Goal: Check status: Check status

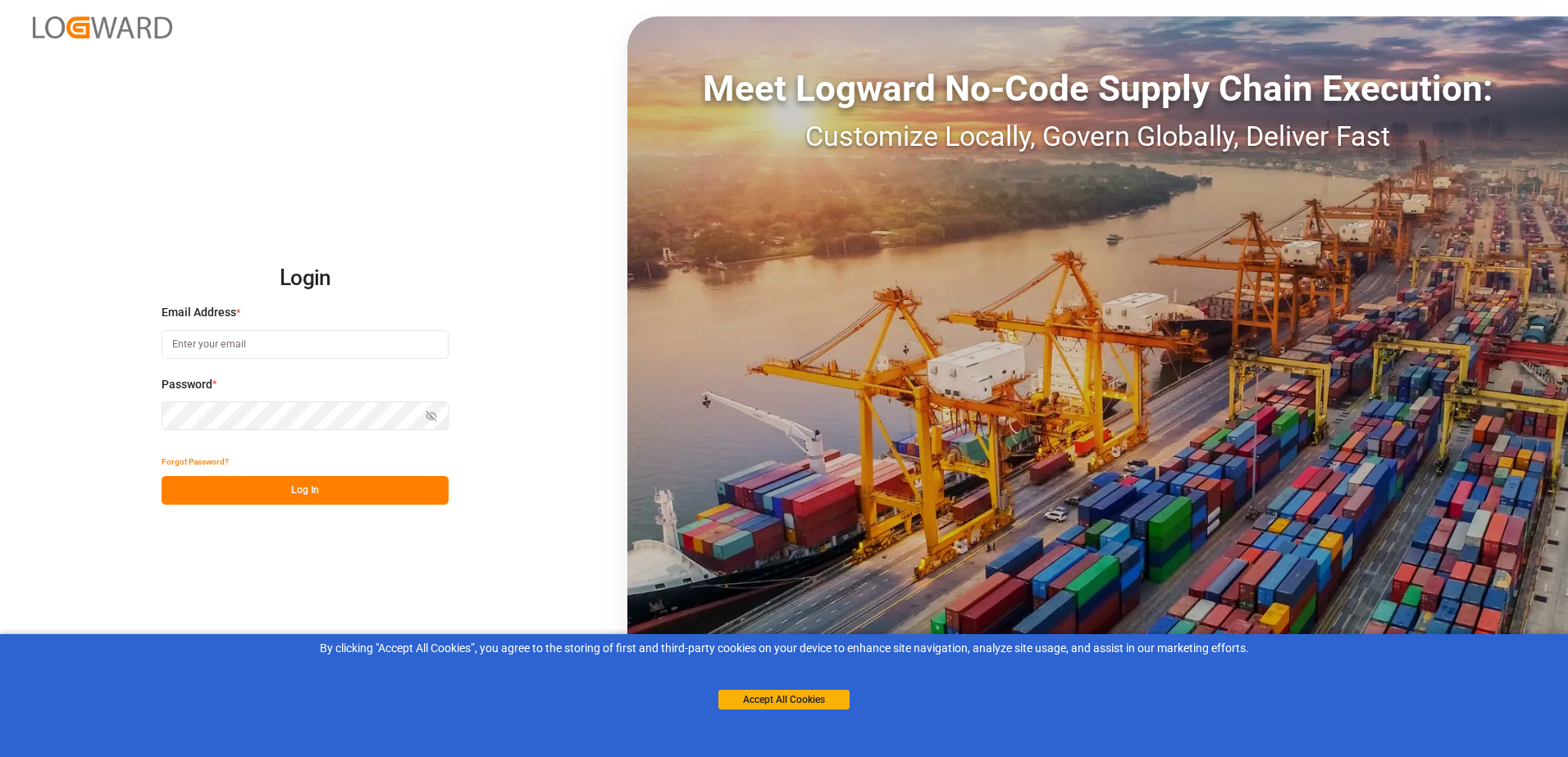
click at [255, 349] on input at bounding box center [305, 344] width 287 height 29
type input "[EMAIL_ADDRESS][DOMAIN_NAME]"
click at [269, 493] on button "Log In" at bounding box center [305, 490] width 287 height 29
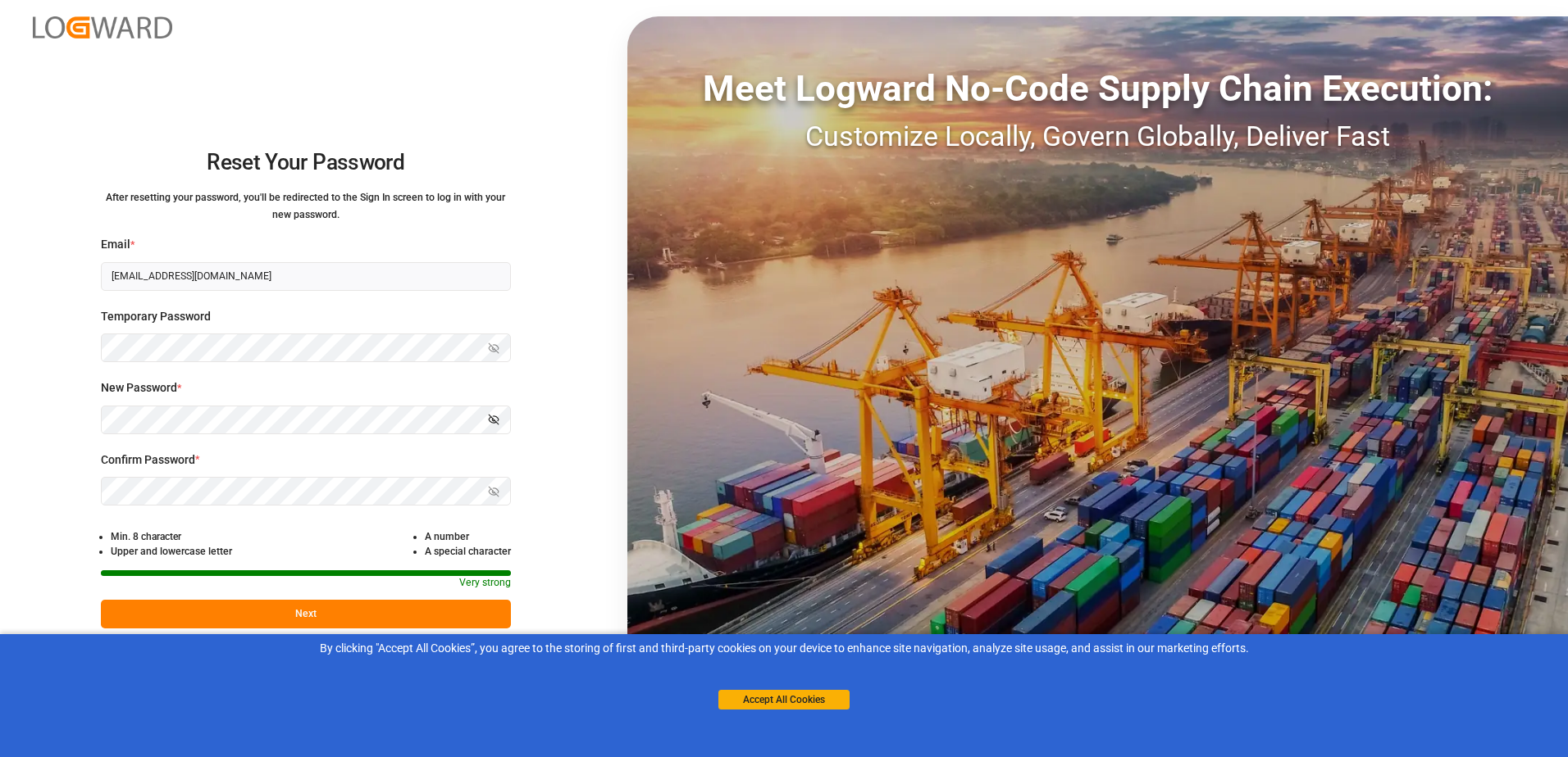
click at [495, 420] on icon "button" at bounding box center [494, 419] width 10 height 10
click at [302, 613] on button "Next" at bounding box center [306, 614] width 410 height 29
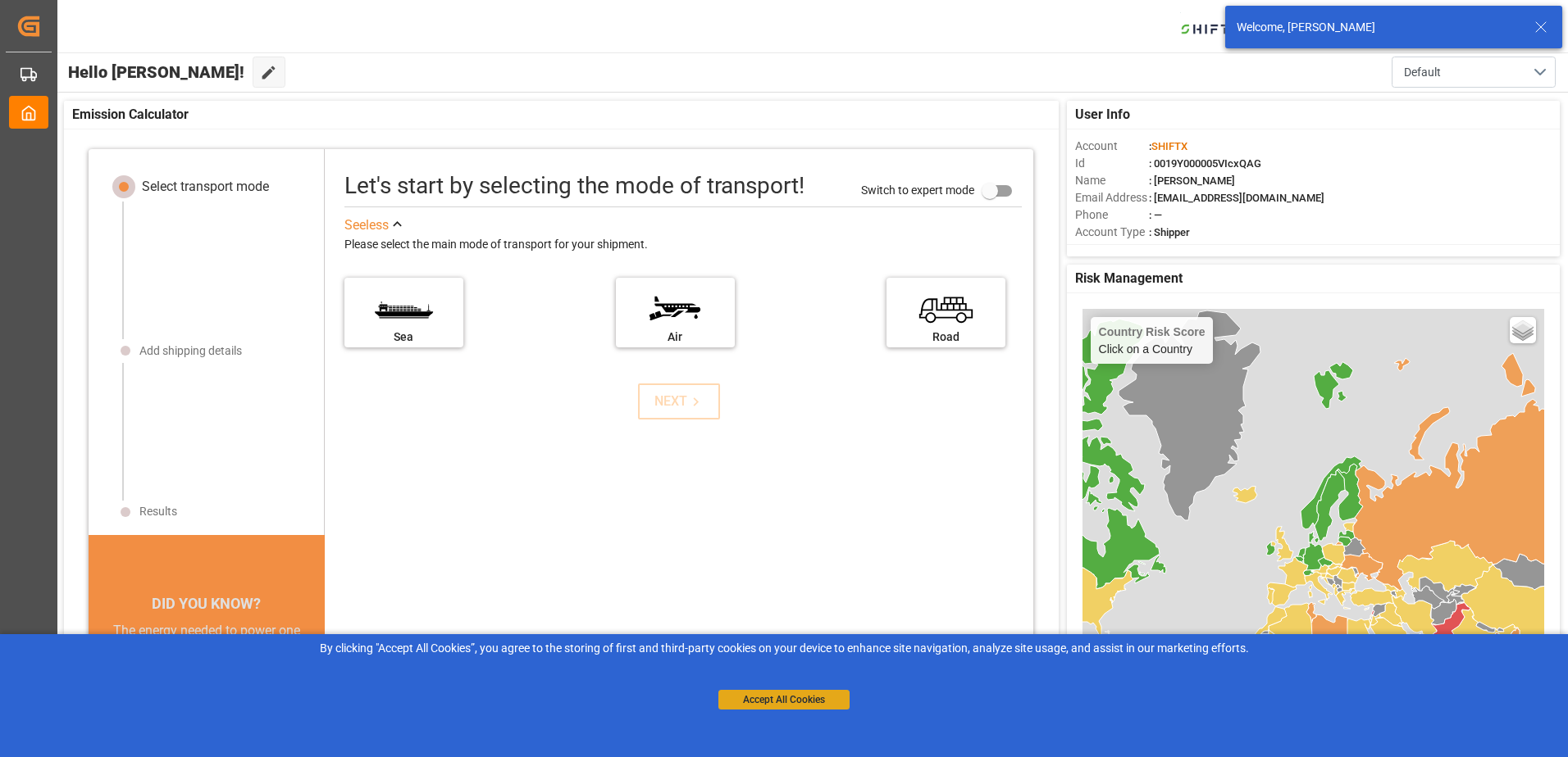
click at [769, 702] on button "Accept All Cookies" at bounding box center [784, 699] width 131 height 19
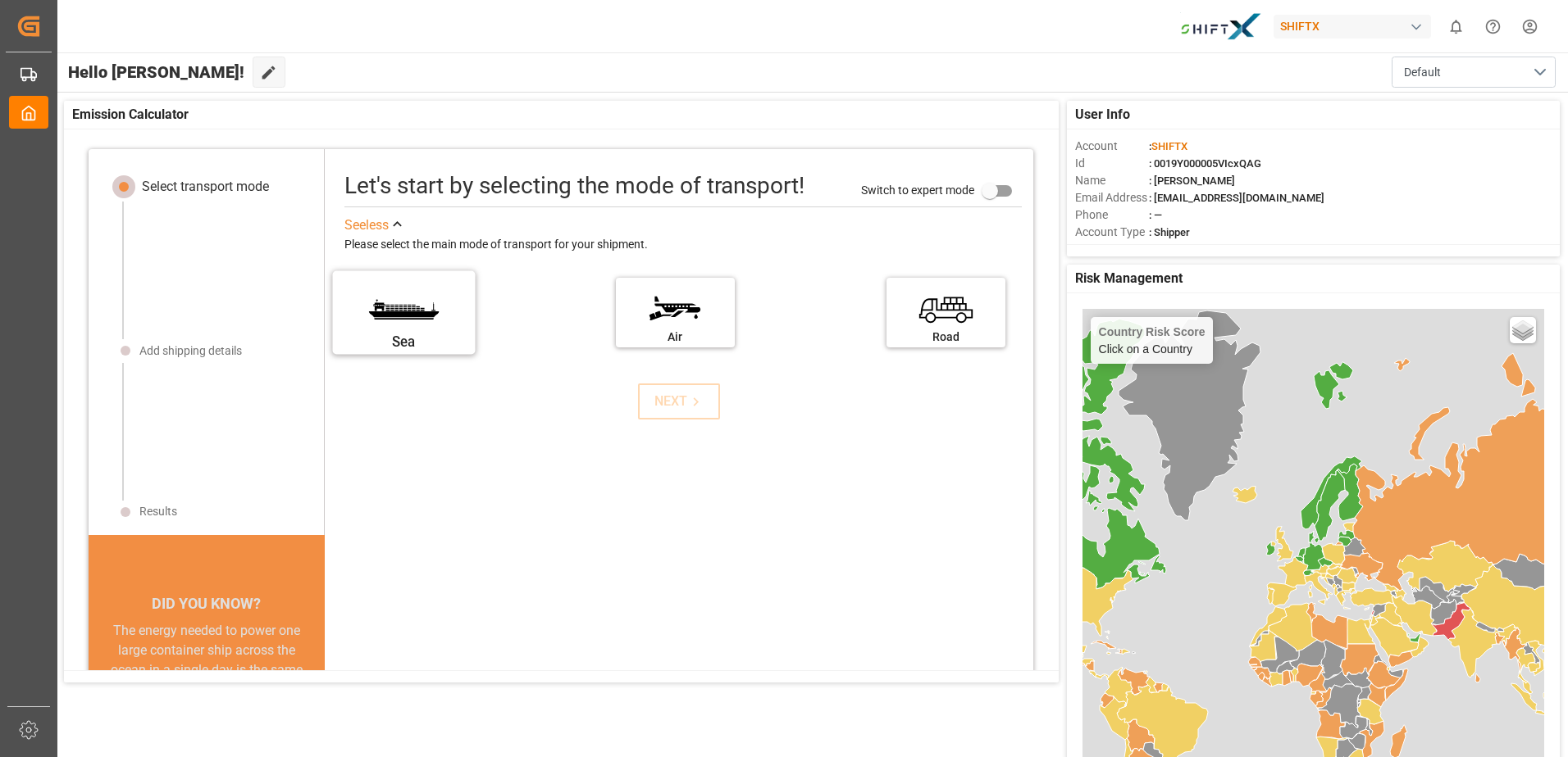
click at [402, 319] on label "Sea" at bounding box center [404, 307] width 123 height 69
click at [0, 0] on input "Sea" at bounding box center [0, 0] width 0 height 0
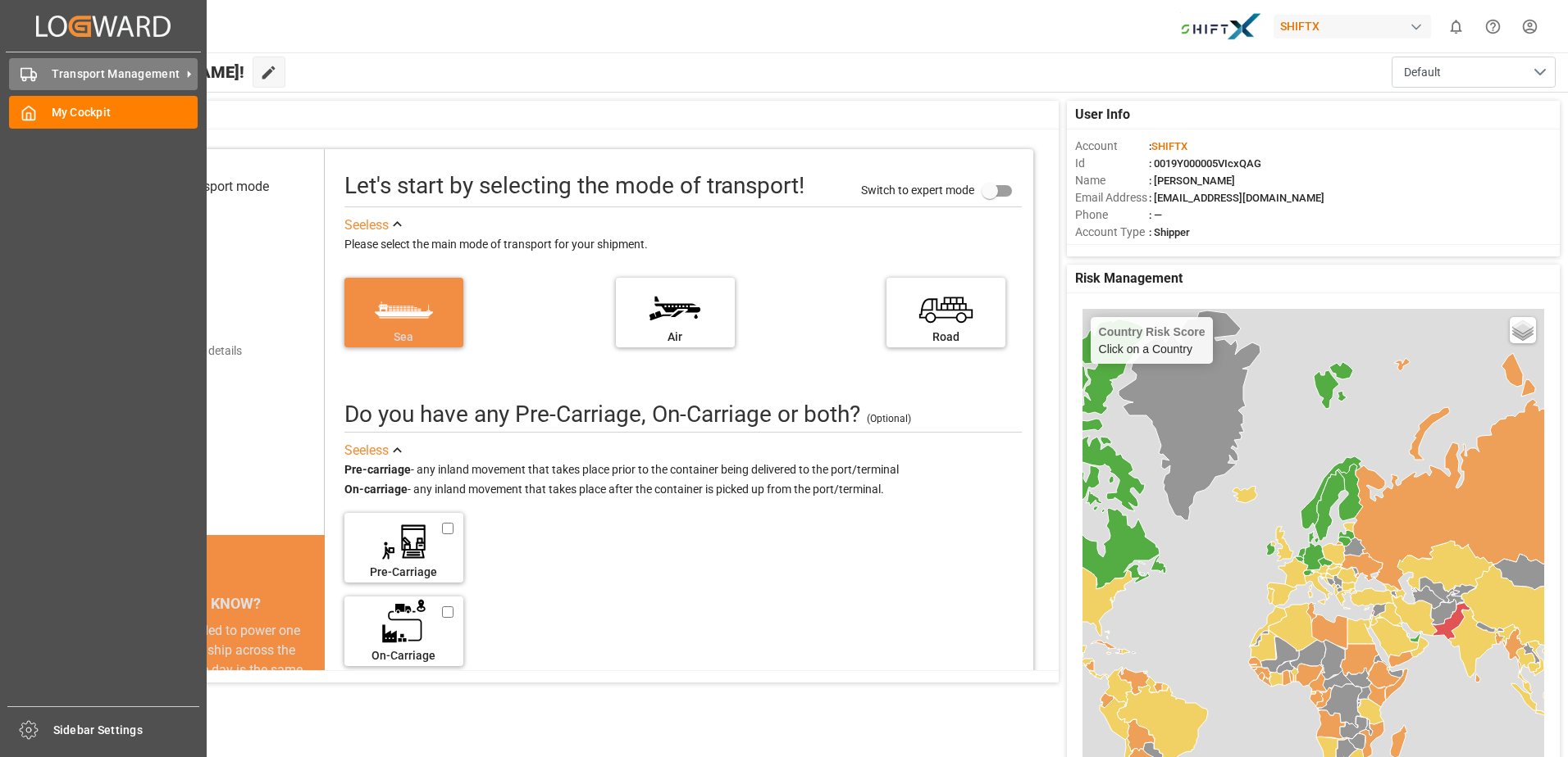
click at [35, 74] on polygon at bounding box center [34, 75] width 5 height 6
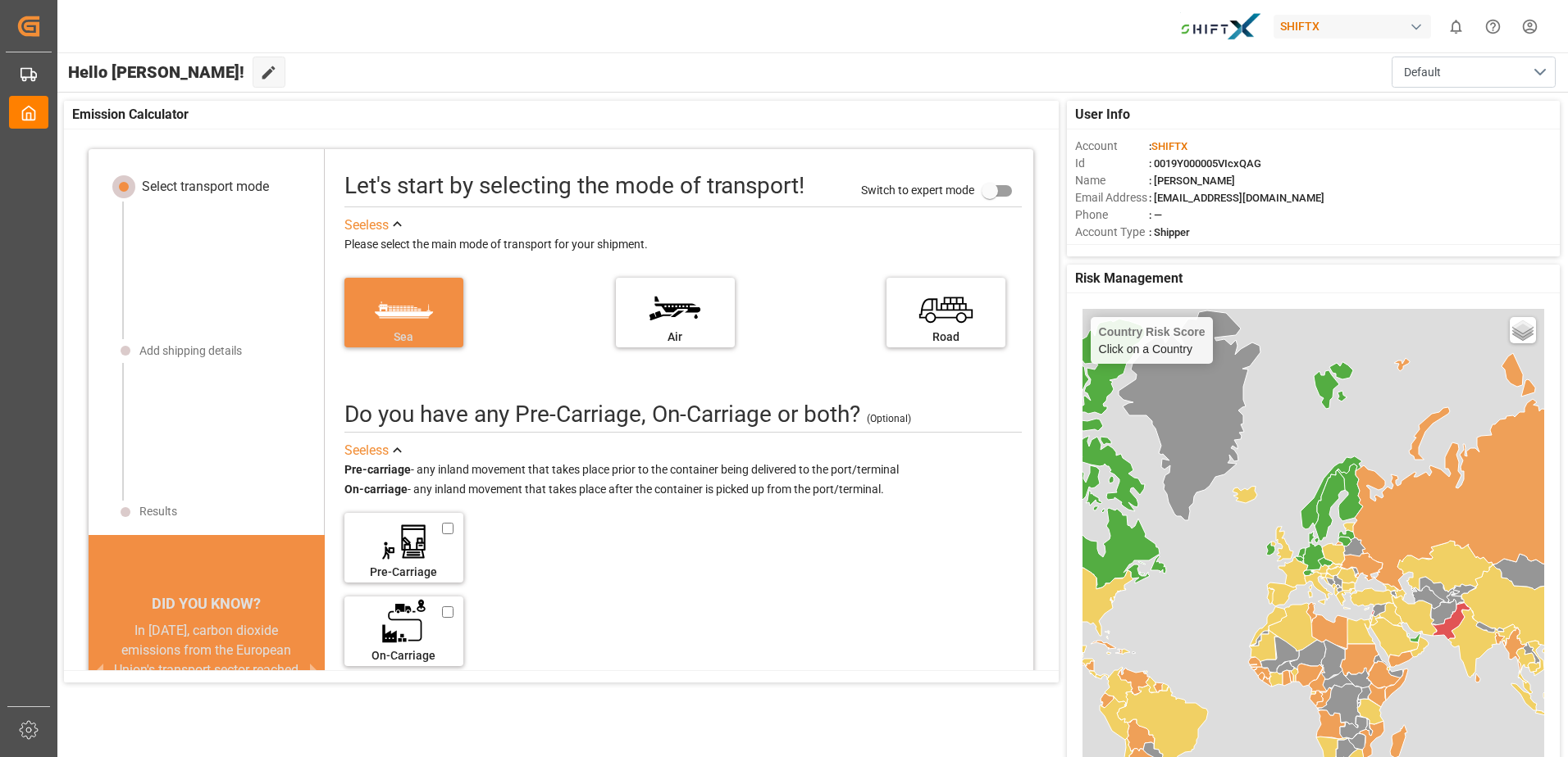
click at [533, 106] on div "Emission Calculator" at bounding box center [561, 115] width 995 height 29
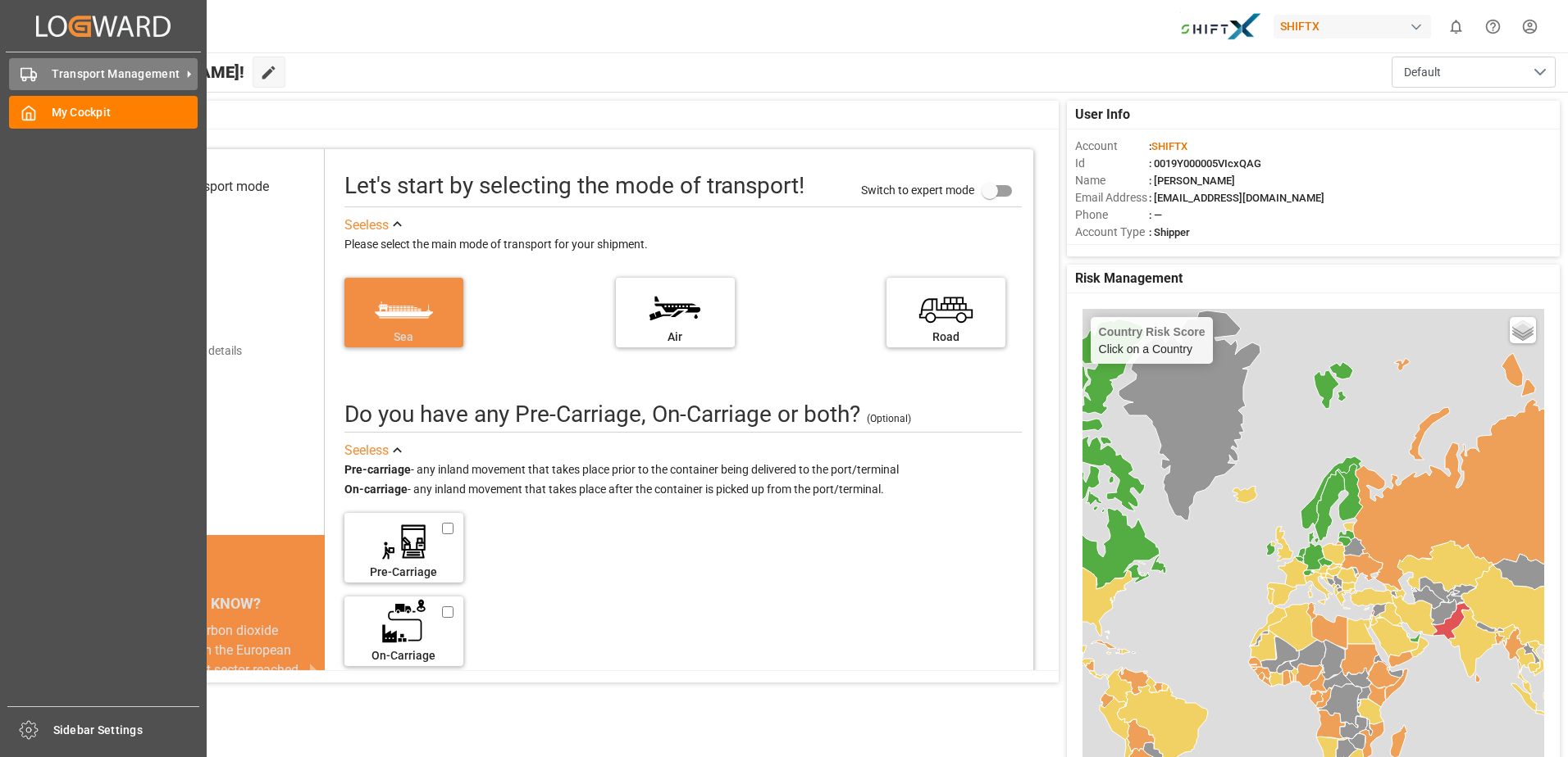
click at [21, 73] on rect at bounding box center [26, 73] width 10 height 9
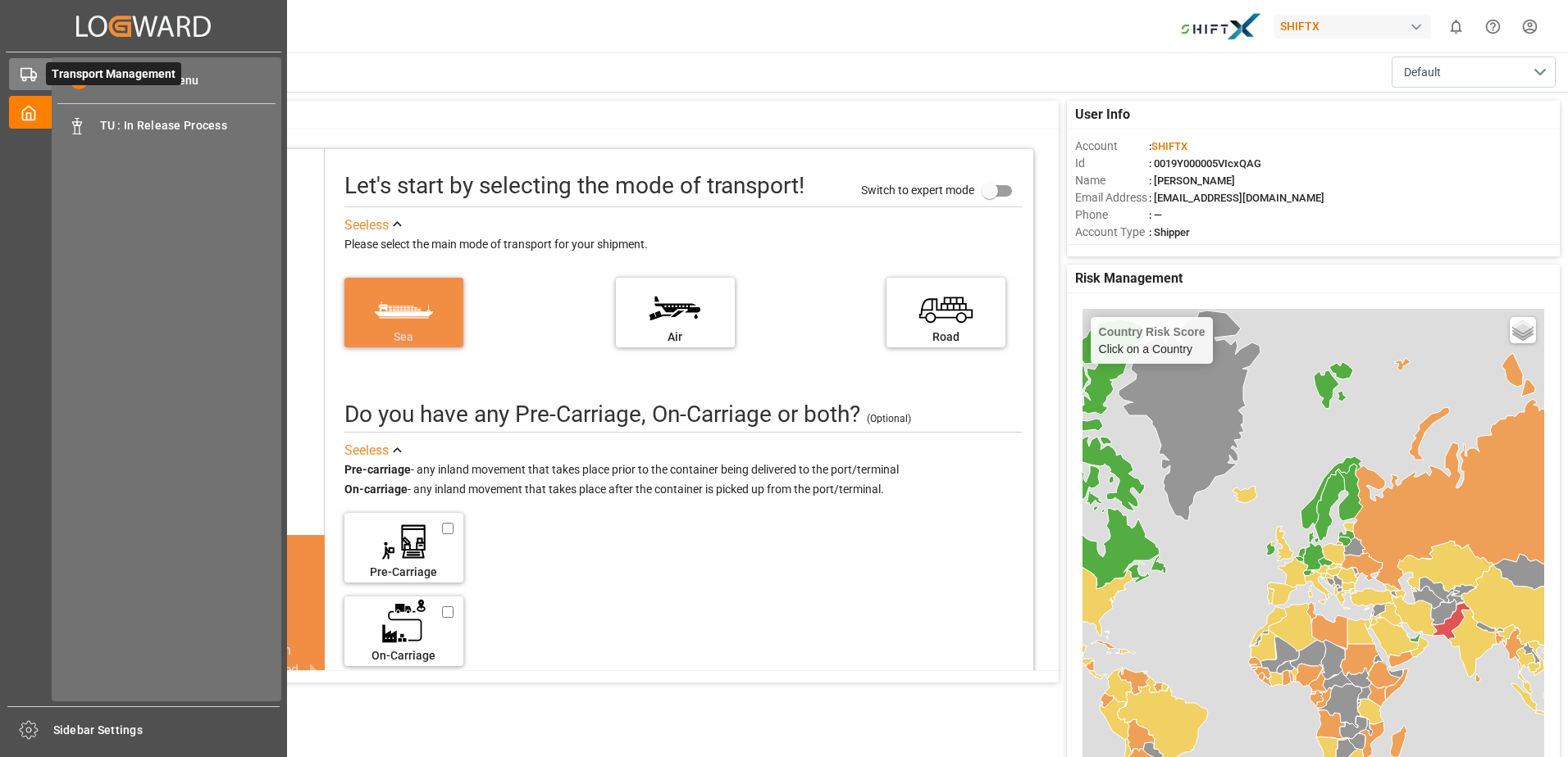
click at [21, 73] on rect at bounding box center [26, 73] width 10 height 9
click at [137, 122] on span "TU : In Release Process" at bounding box center [188, 125] width 176 height 17
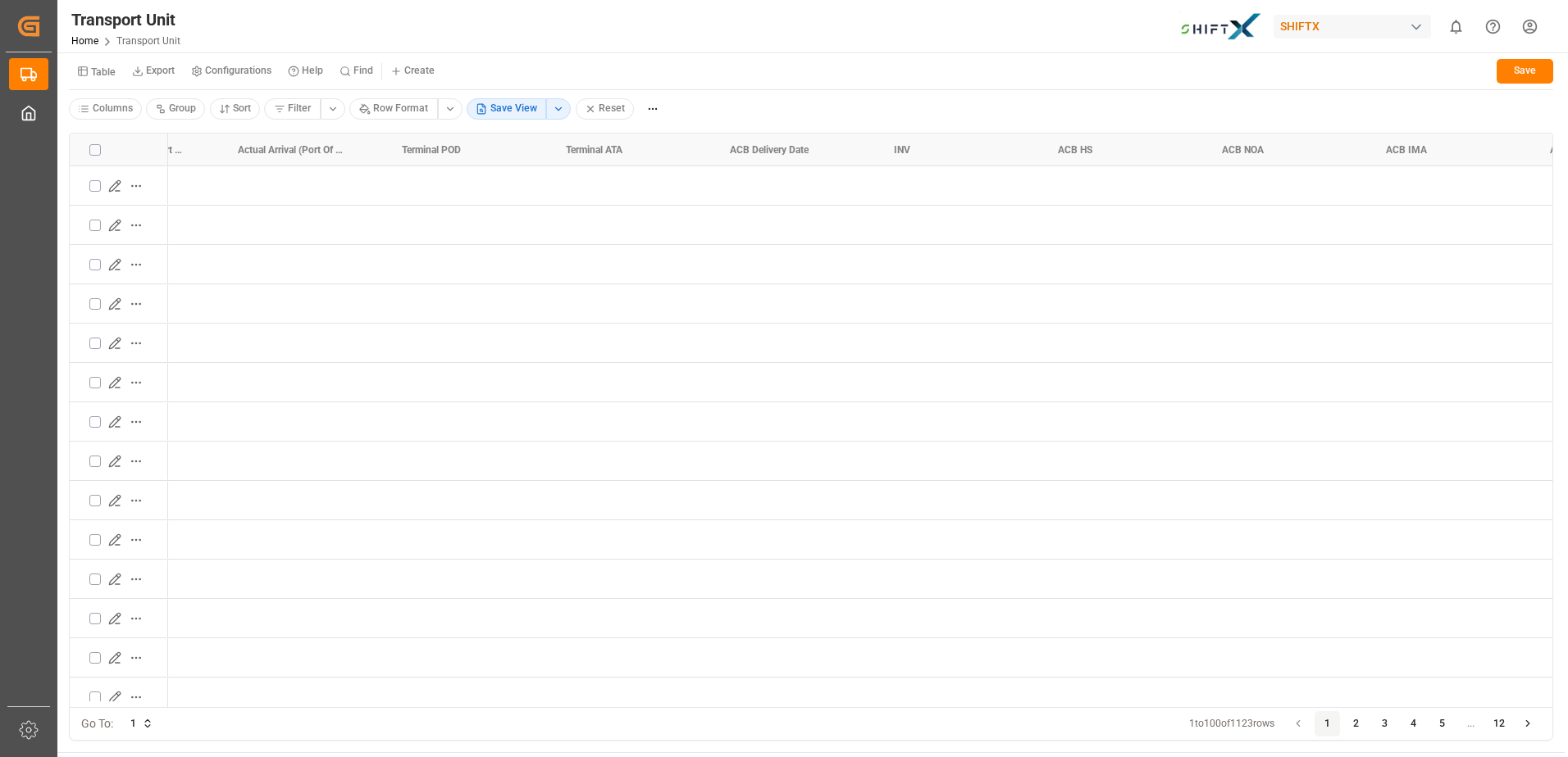
scroll to position [0, 1971]
click at [800, 173] on div "Press SPACE to select this row." at bounding box center [824, 186] width 164 height 39
click at [904, 199] on div "Press SPACE to select this row." at bounding box center [824, 186] width 164 height 39
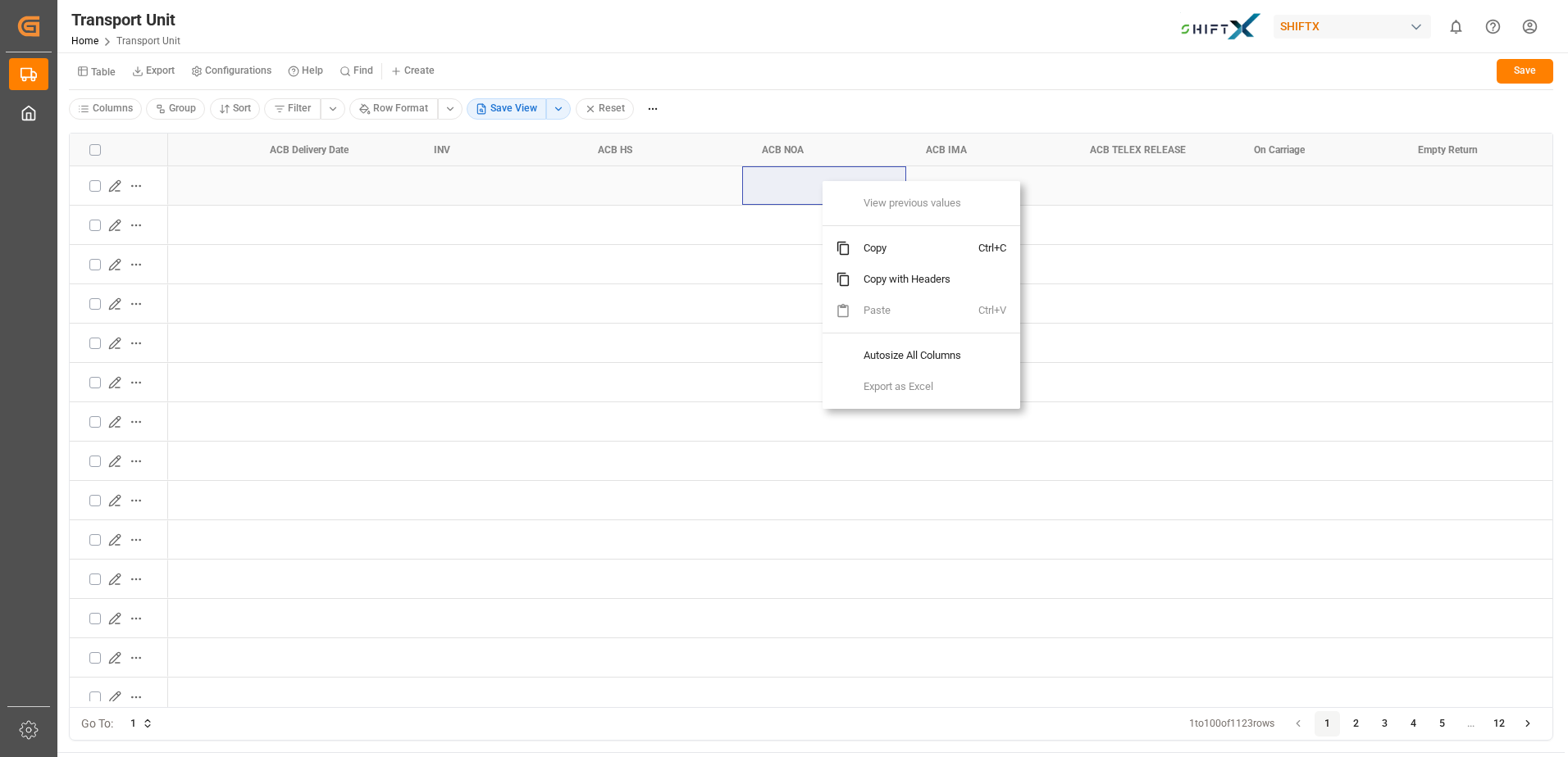
click at [785, 180] on div "Press SPACE to select this row." at bounding box center [824, 186] width 164 height 39
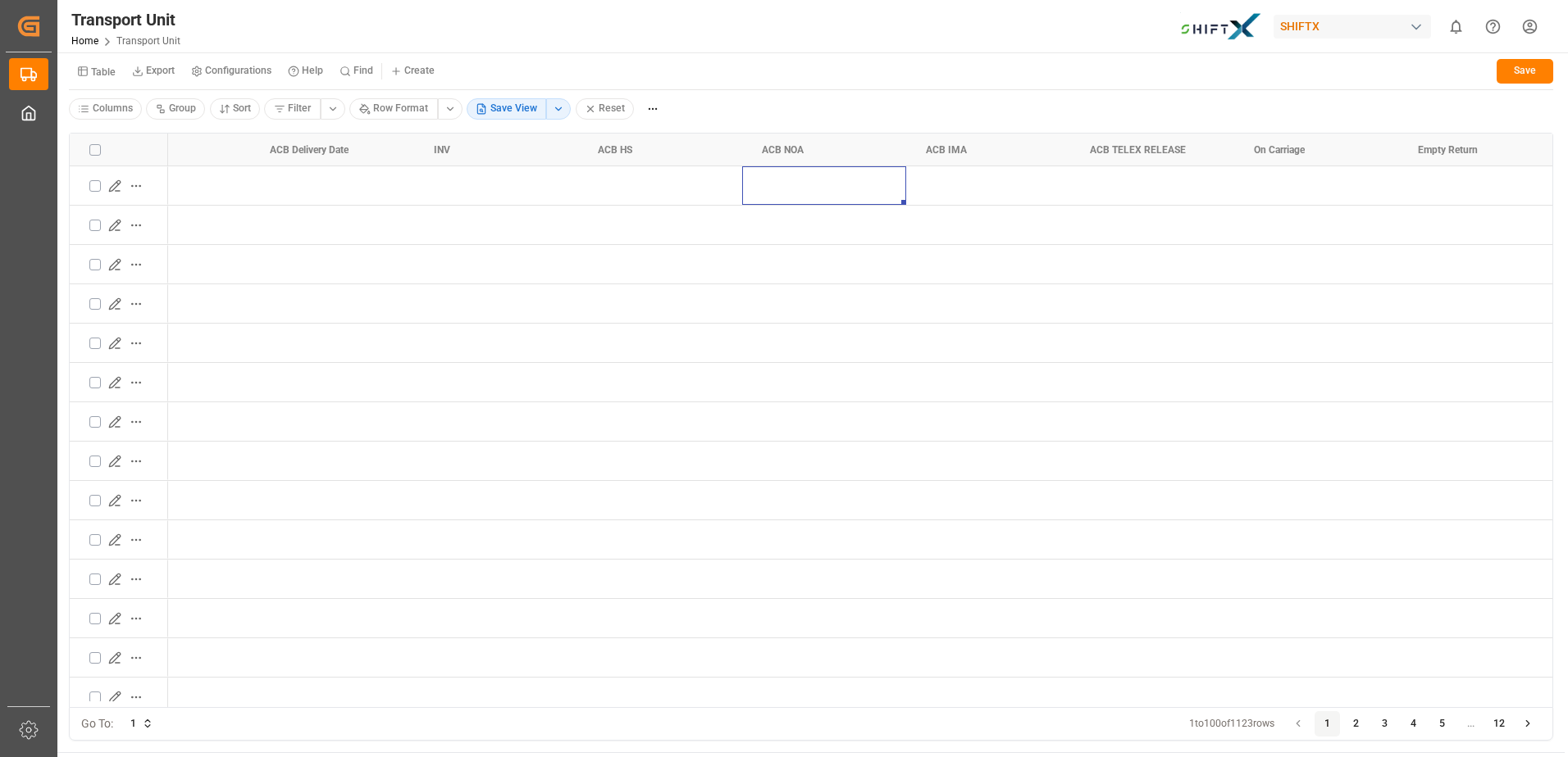
click at [383, 106] on html "Created by potrace 1.15, written by [PERSON_NAME] [DATE]-[DATE] Created by potr…" at bounding box center [784, 378] width 1568 height 757
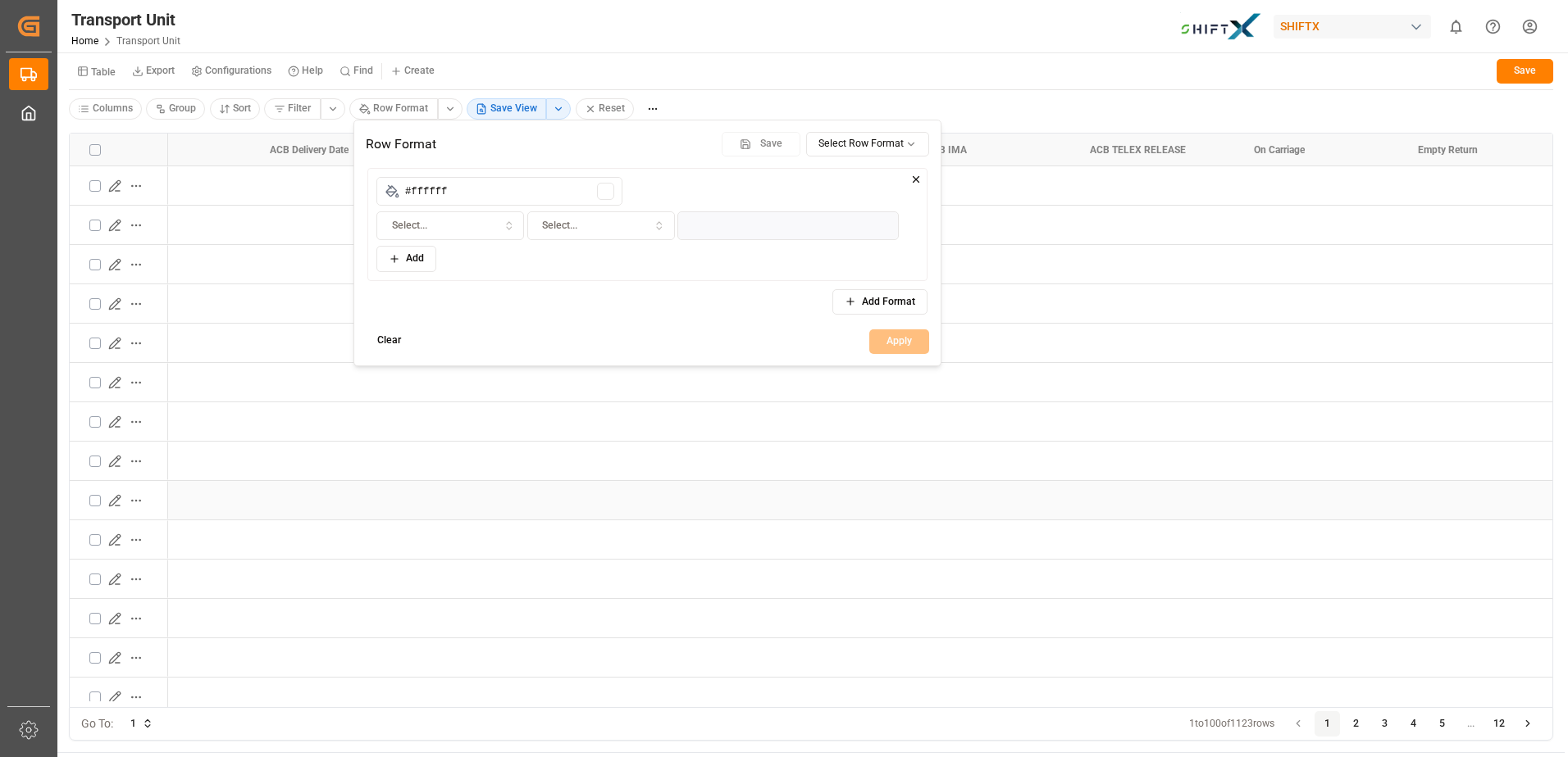
click at [698, 482] on html "Created by potrace 1.15, written by [PERSON_NAME] [DATE]-[DATE] Created by potr…" at bounding box center [784, 378] width 1568 height 757
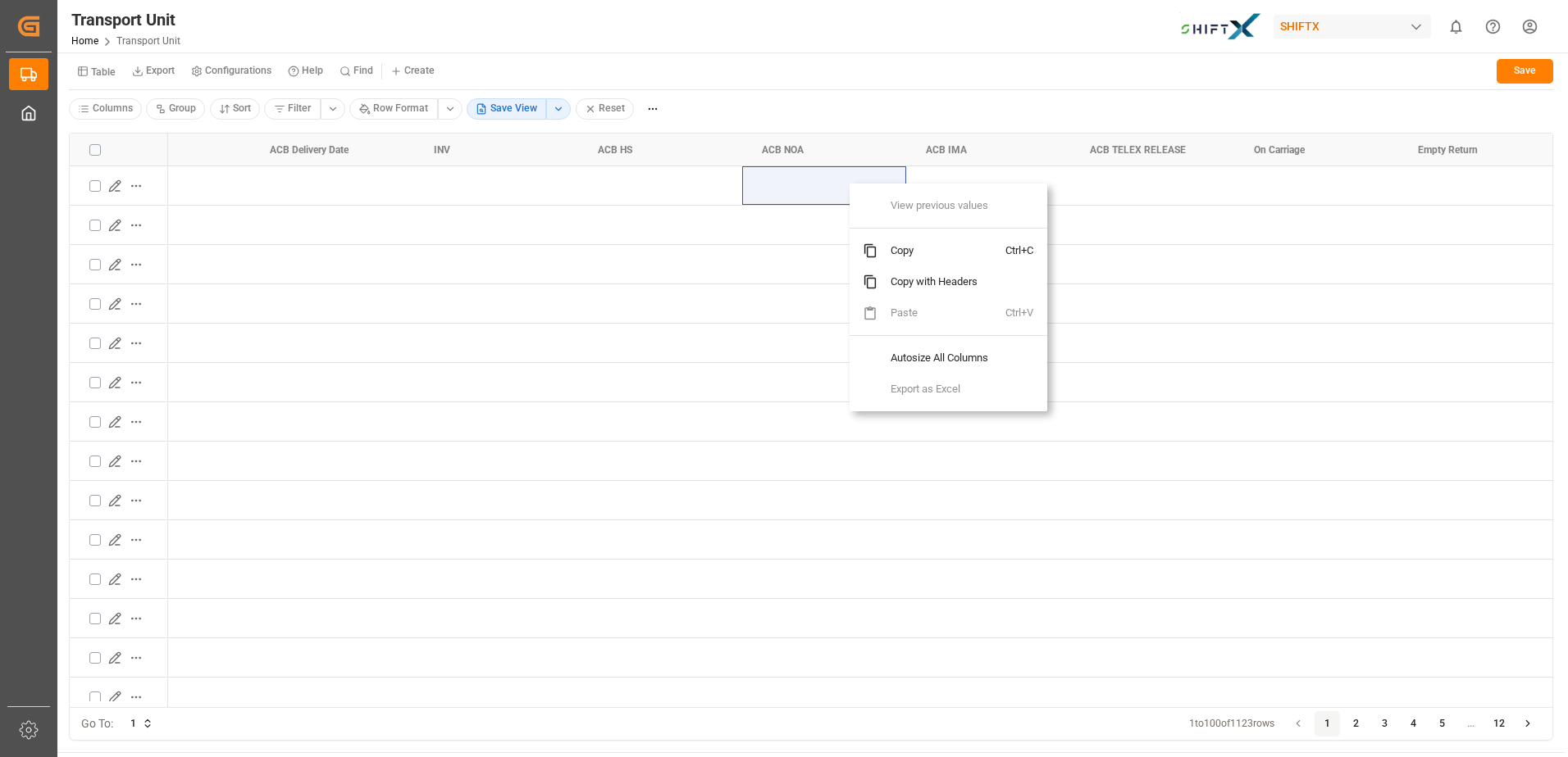
click at [743, 174] on div "Press SPACE to select this row." at bounding box center [824, 186] width 164 height 39
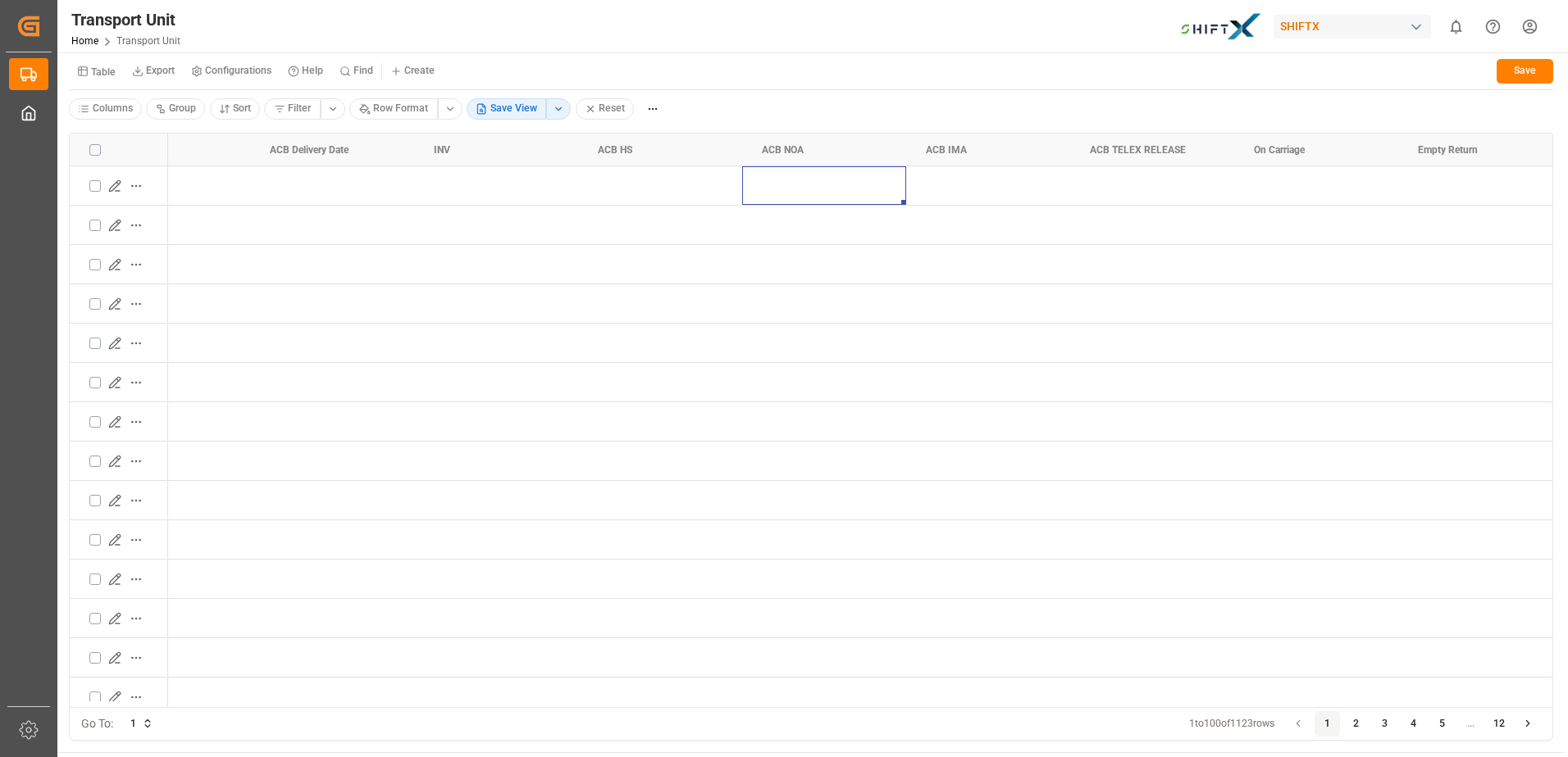
click at [405, 108] on html "Created by potrace 1.15, written by [PERSON_NAME] [DATE]-[DATE] Created by potr…" at bounding box center [784, 378] width 1568 height 757
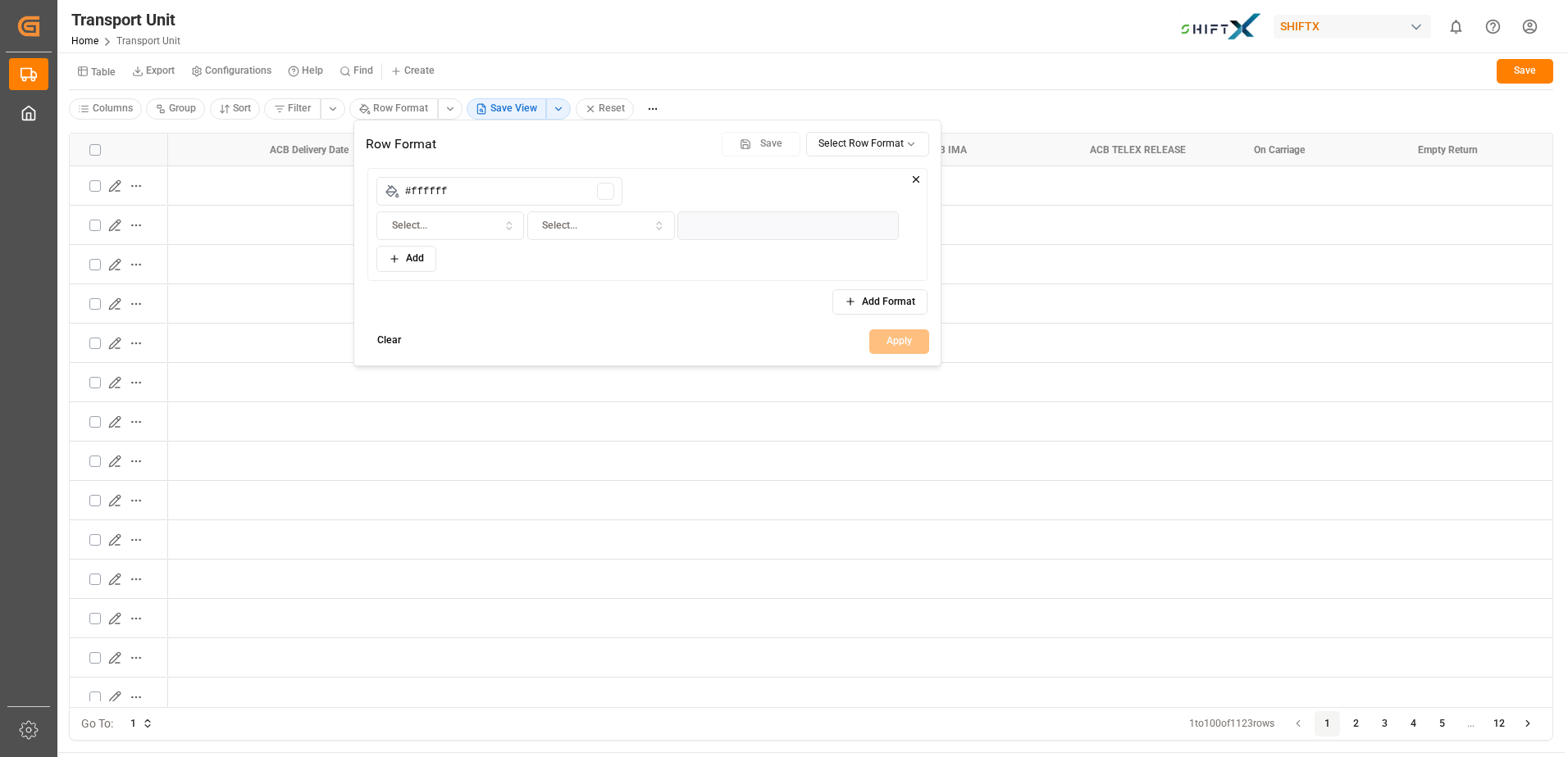
click at [577, 194] on input "#ffffff" at bounding box center [500, 191] width 246 height 29
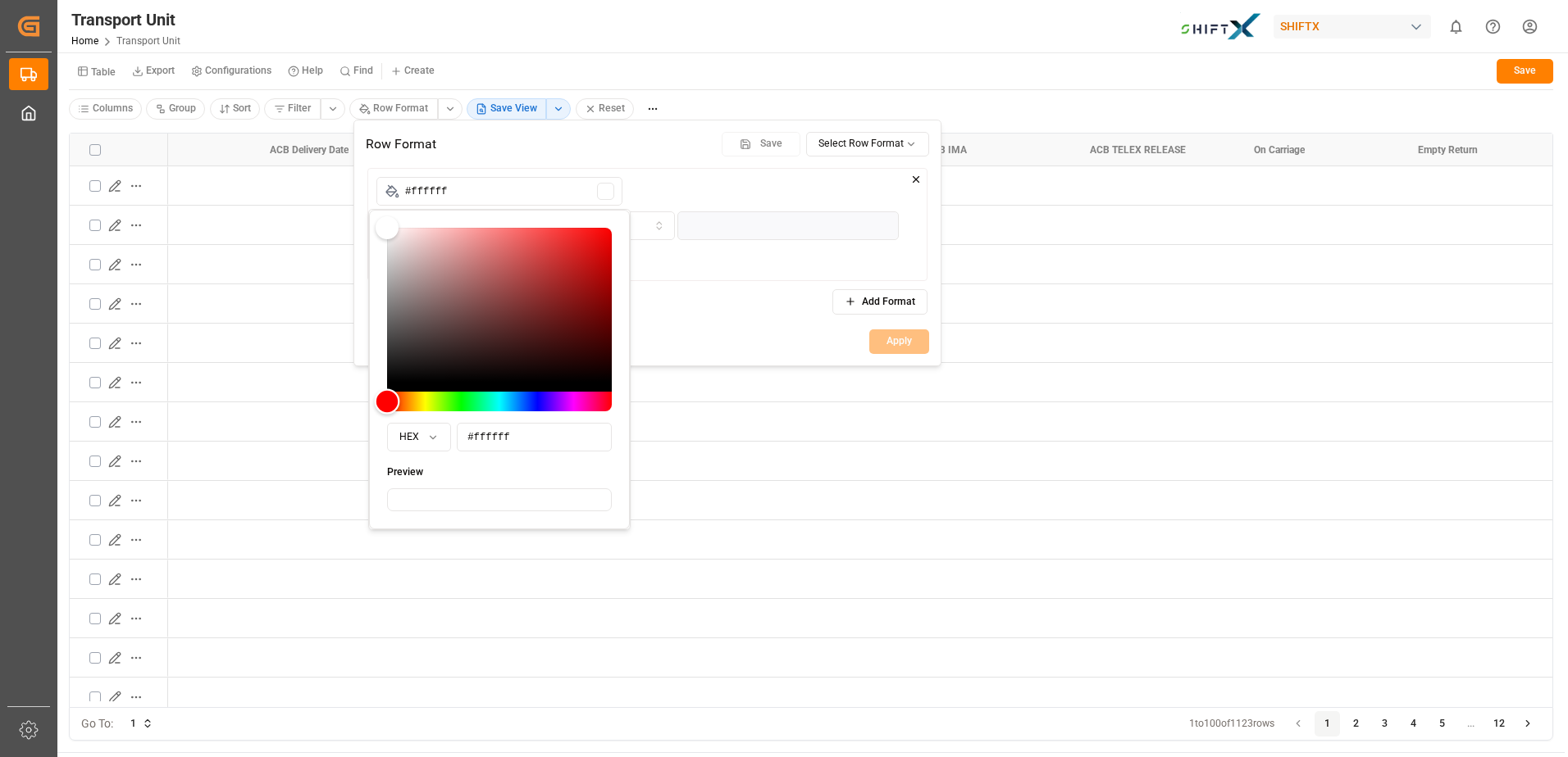
click at [452, 398] on div "Hue" at bounding box center [499, 401] width 225 height 19
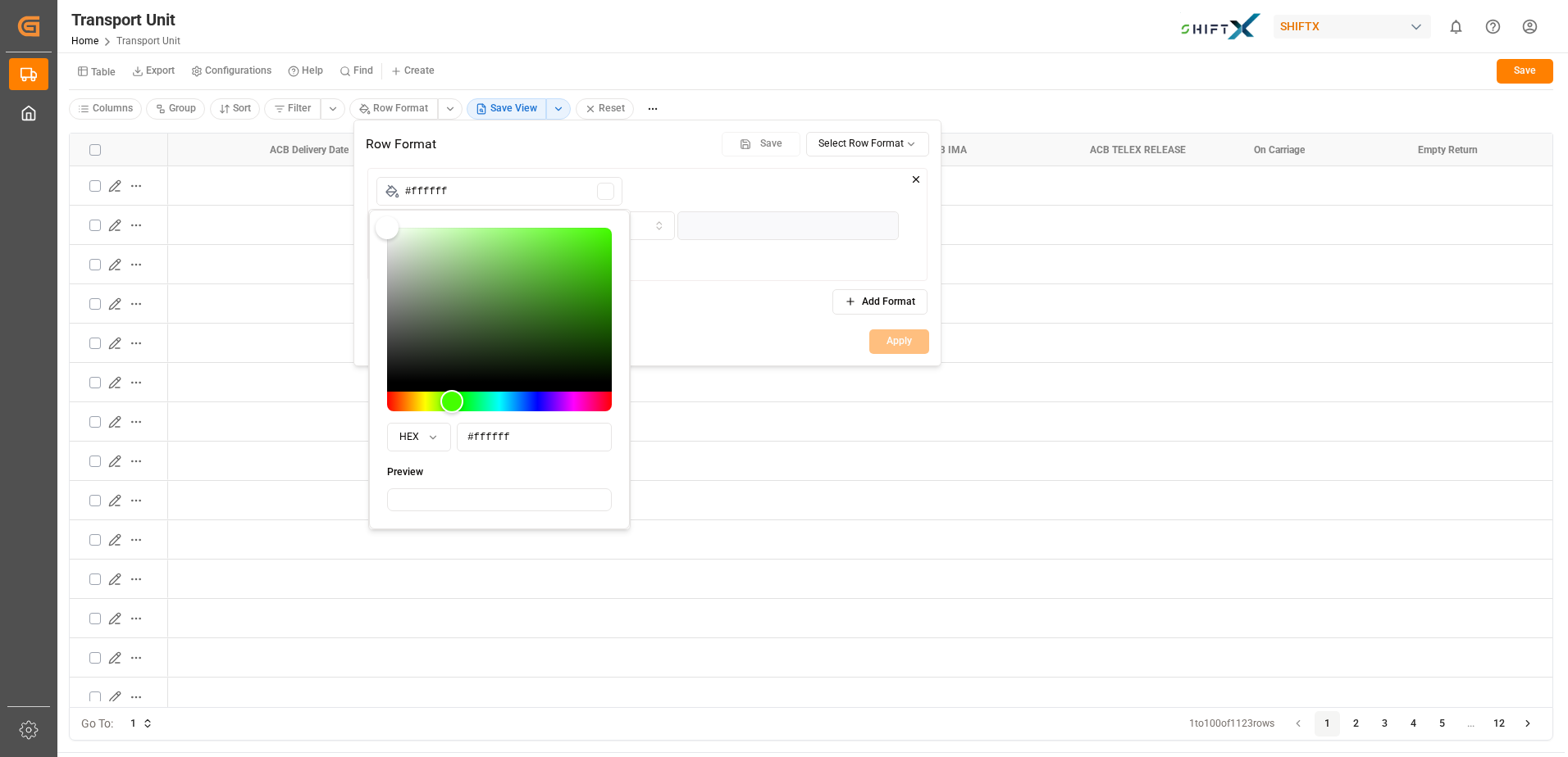
click at [771, 440] on html "Created by potrace 1.15, written by [PERSON_NAME] [DATE]-[DATE] Created by potr…" at bounding box center [784, 378] width 1568 height 757
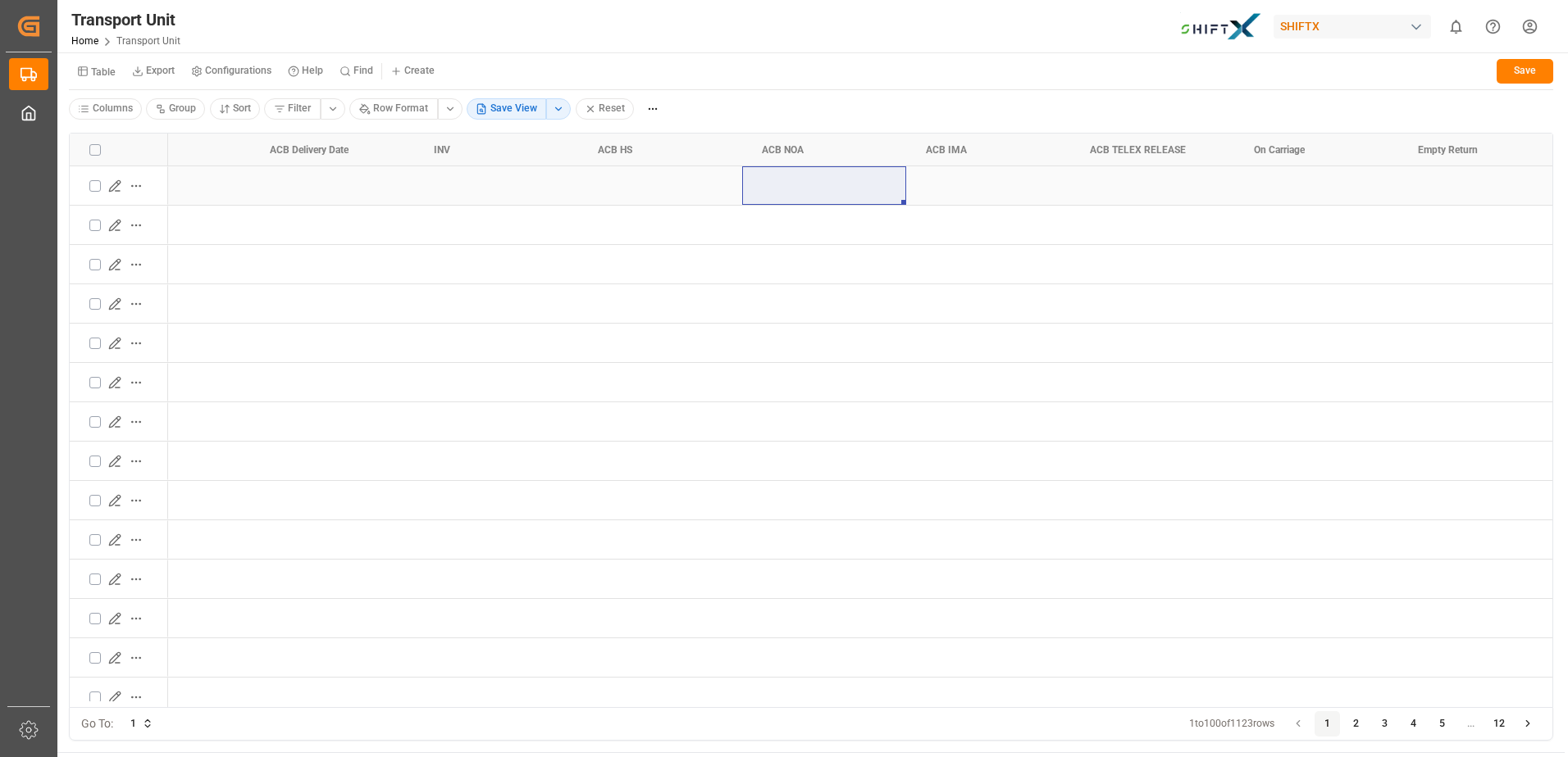
click at [808, 185] on div "Press SPACE to select this row." at bounding box center [824, 186] width 164 height 39
click at [399, 107] on html "Created by potrace 1.15, written by [PERSON_NAME] [DATE]-[DATE] Created by potr…" at bounding box center [784, 378] width 1568 height 757
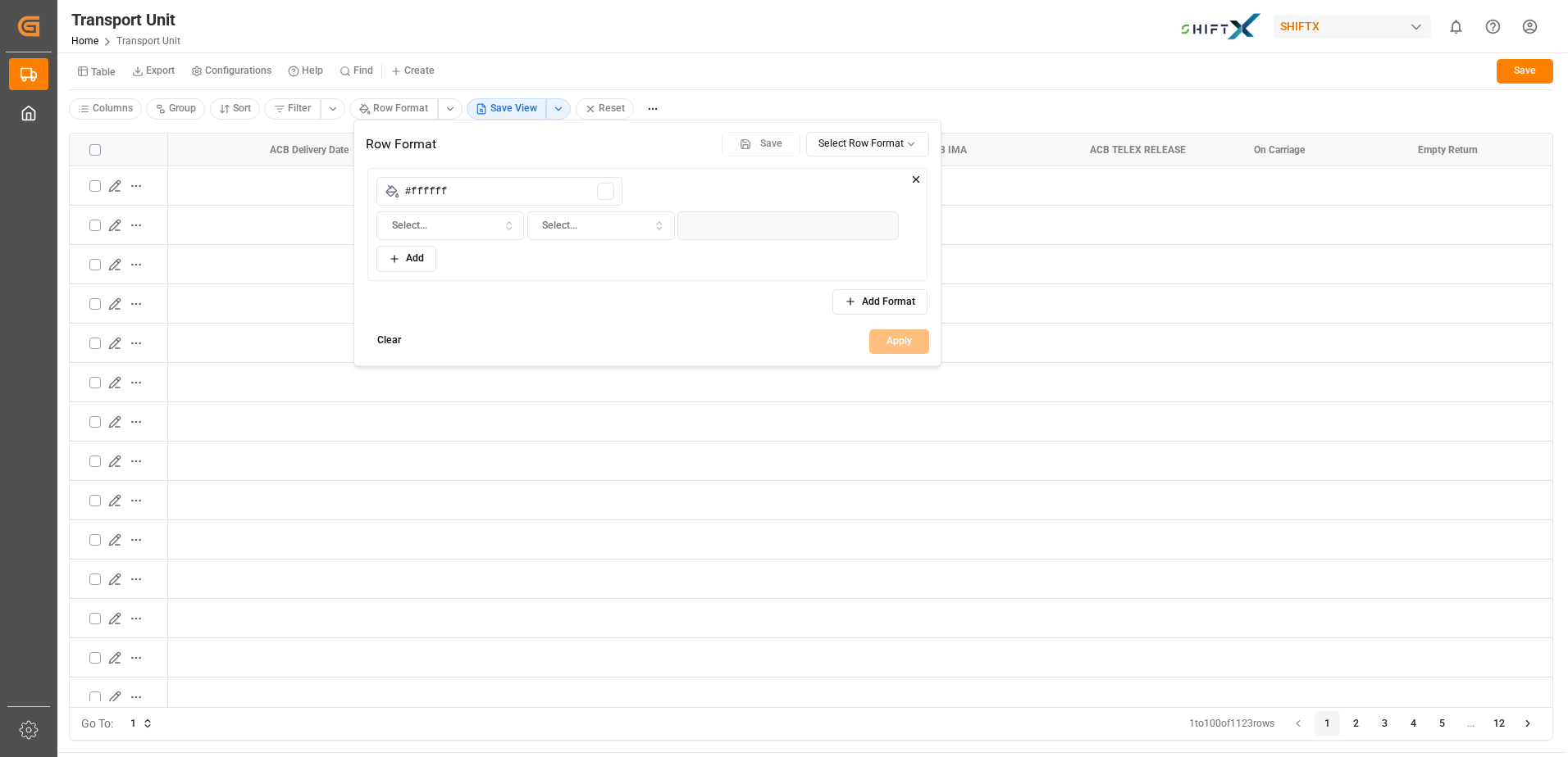
click at [541, 192] on input "#ffffff" at bounding box center [500, 191] width 246 height 29
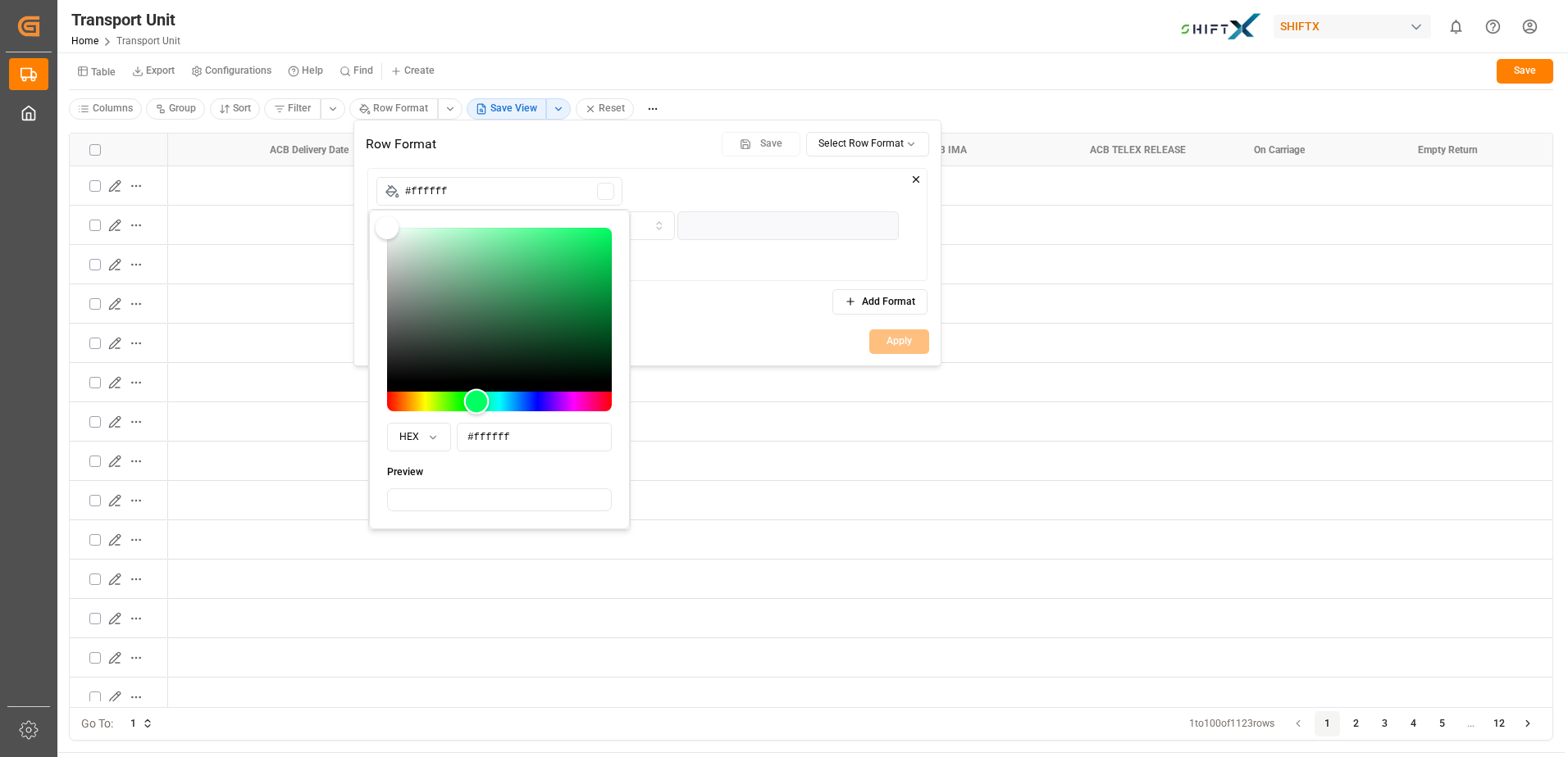
drag, startPoint x: 395, startPoint y: 403, endPoint x: 476, endPoint y: 402, distance: 81.0
click at [476, 402] on div "Hue" at bounding box center [477, 402] width 25 height 25
click at [602, 189] on div at bounding box center [606, 191] width 17 height 17
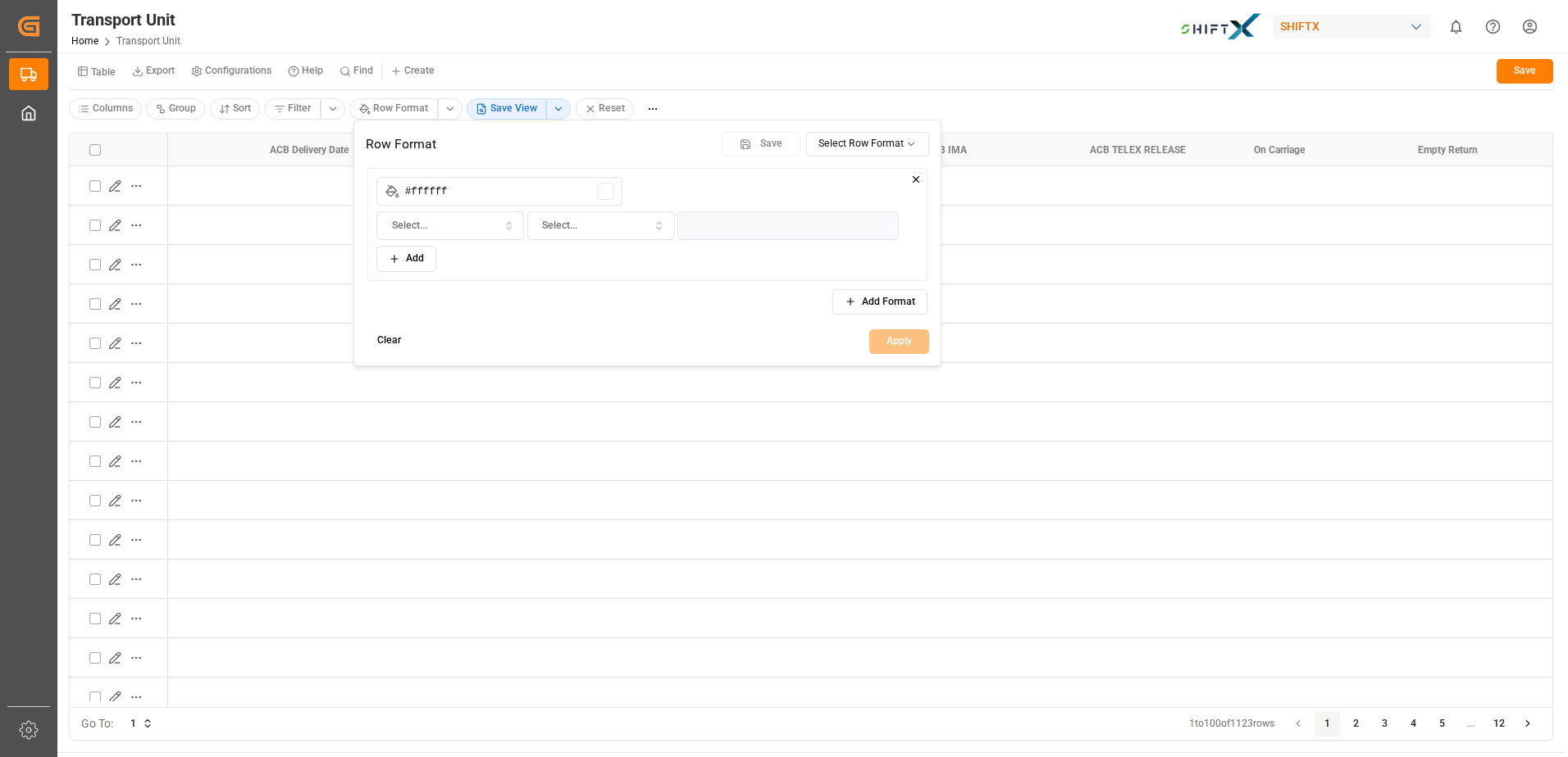
click at [473, 228] on div "Select..." at bounding box center [451, 227] width 140 height 15
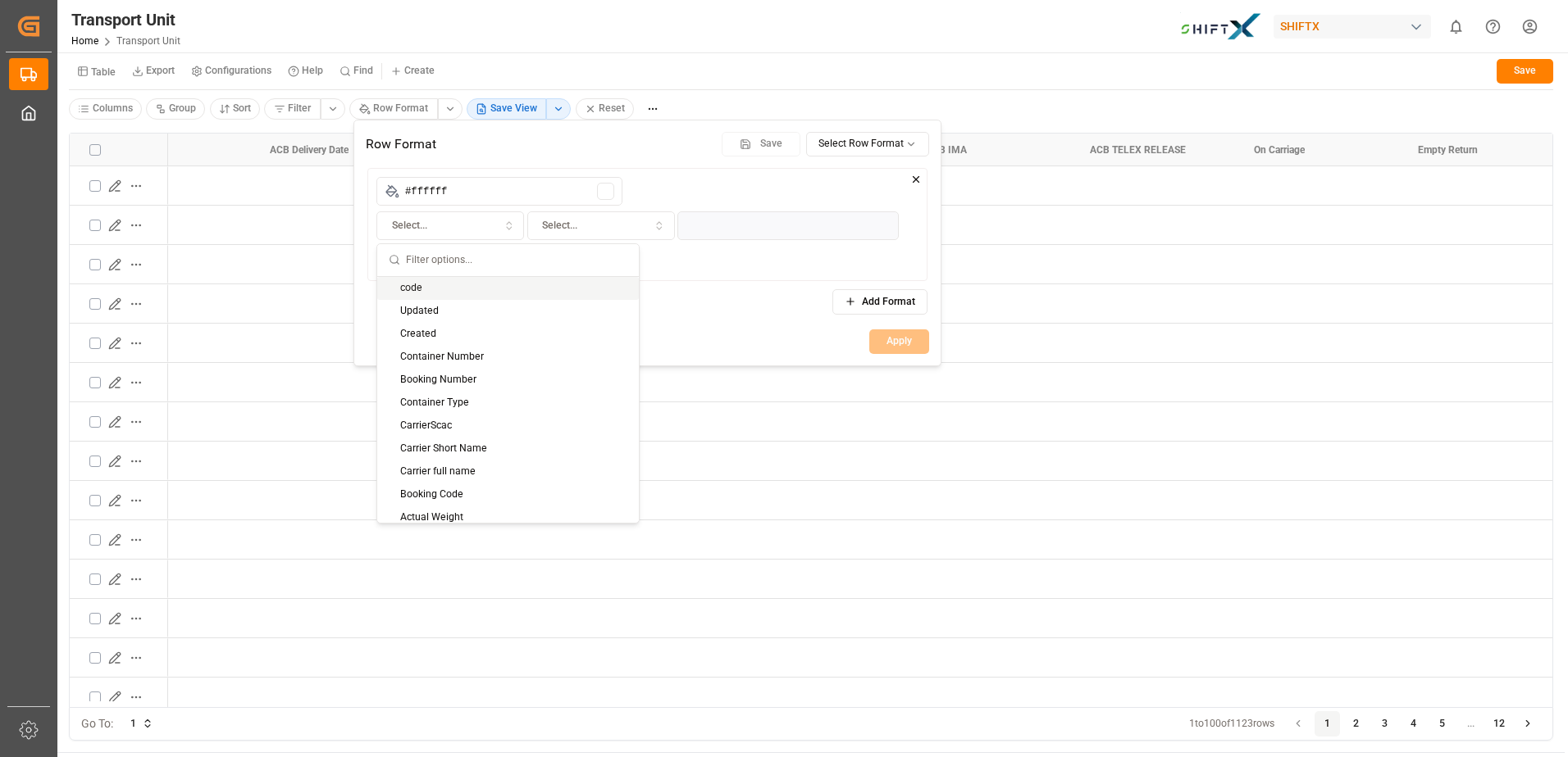
click at [702, 269] on div "Select... Select... Add" at bounding box center [647, 242] width 542 height 61
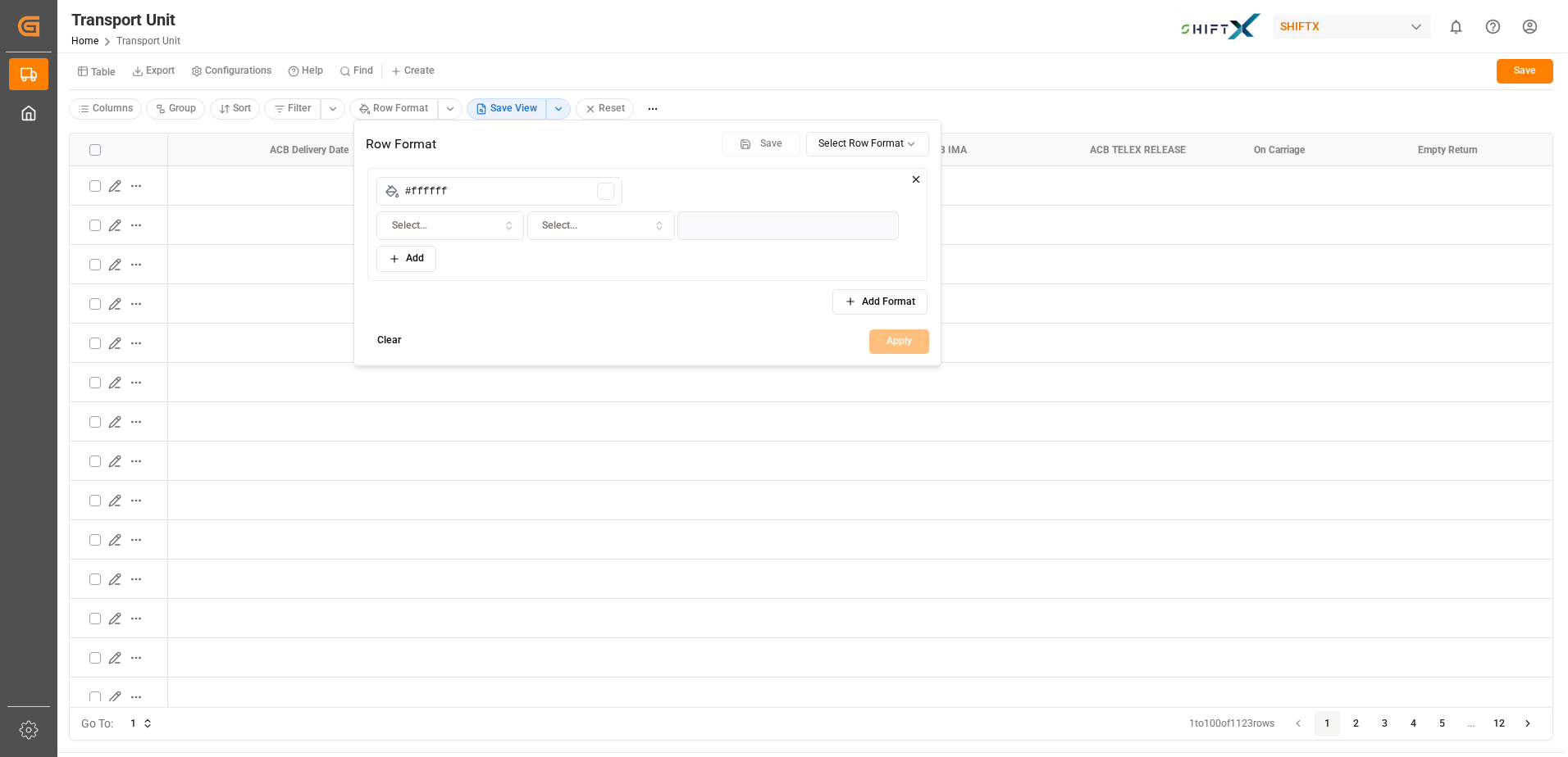
click at [901, 339] on div "Apply" at bounding box center [899, 341] width 60 height 24
click at [824, 414] on html "Created by potrace 1.15, written by [PERSON_NAME] [DATE]-[DATE] Created by potr…" at bounding box center [784, 378] width 1568 height 757
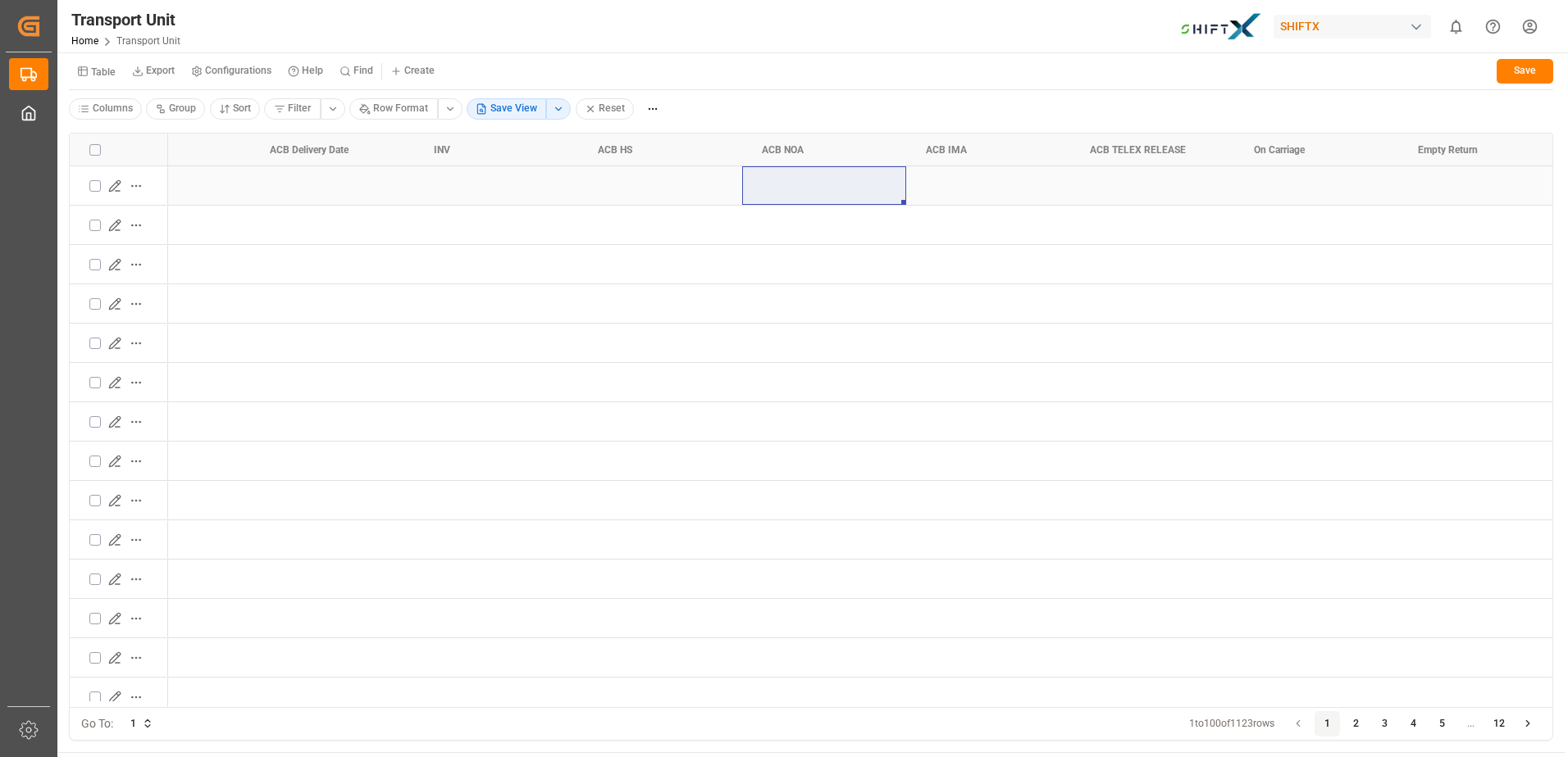
click at [115, 184] on icon "Press SPACE to select this row." at bounding box center [115, 186] width 13 height 13
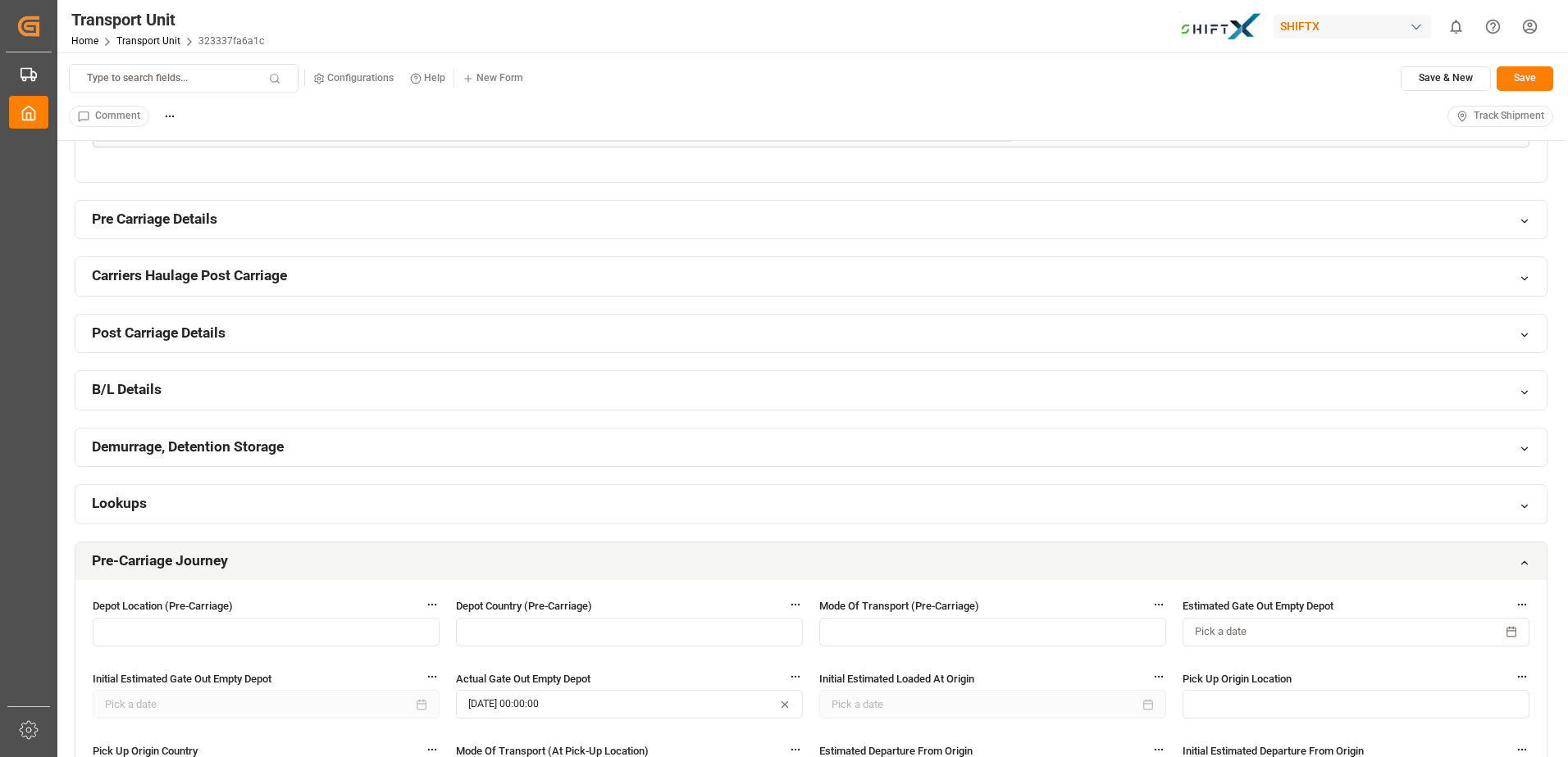
click at [160, 331] on h2 "Post Carriage Details" at bounding box center [158, 333] width 134 height 20
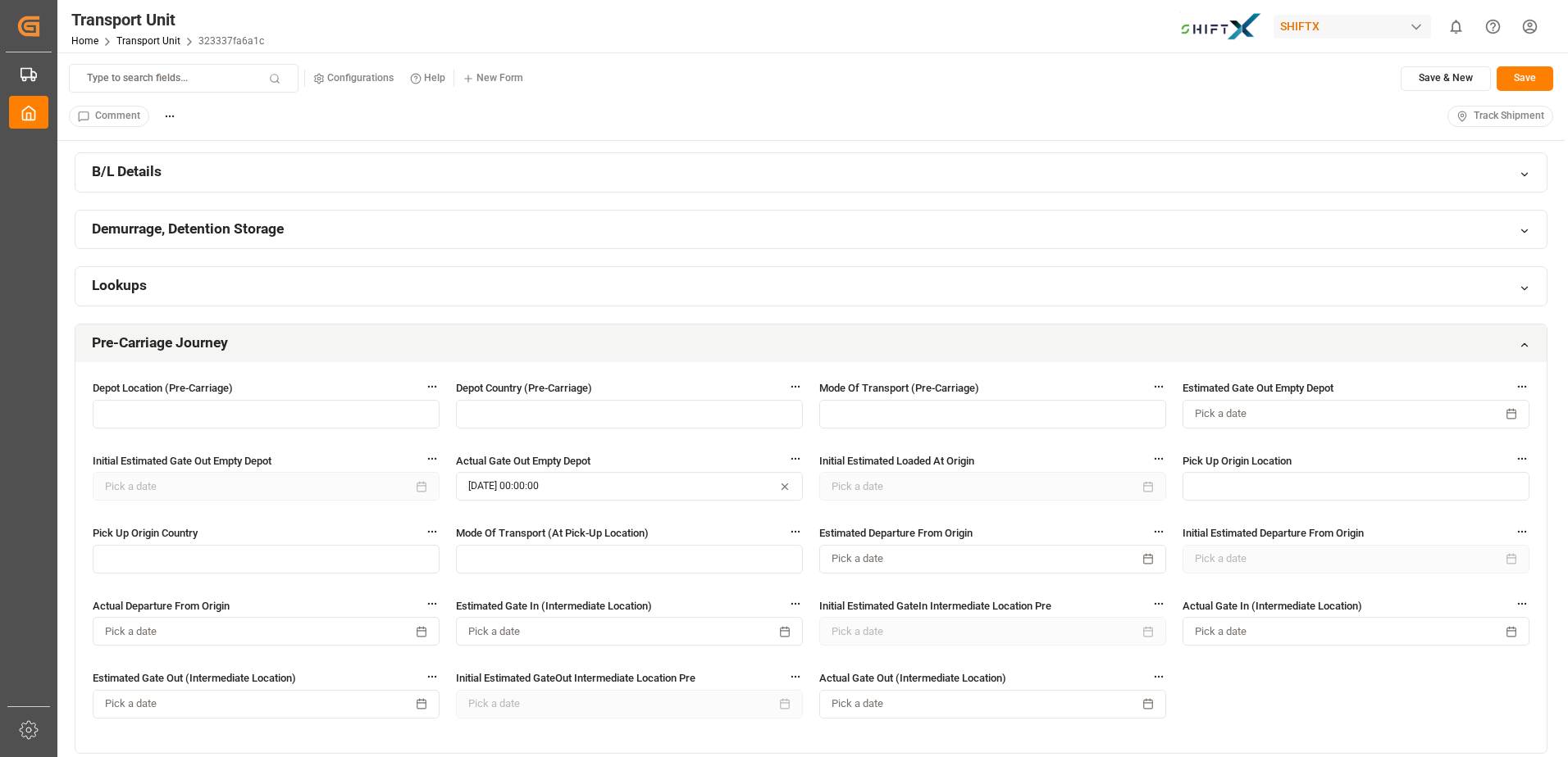
scroll to position [1475, 0]
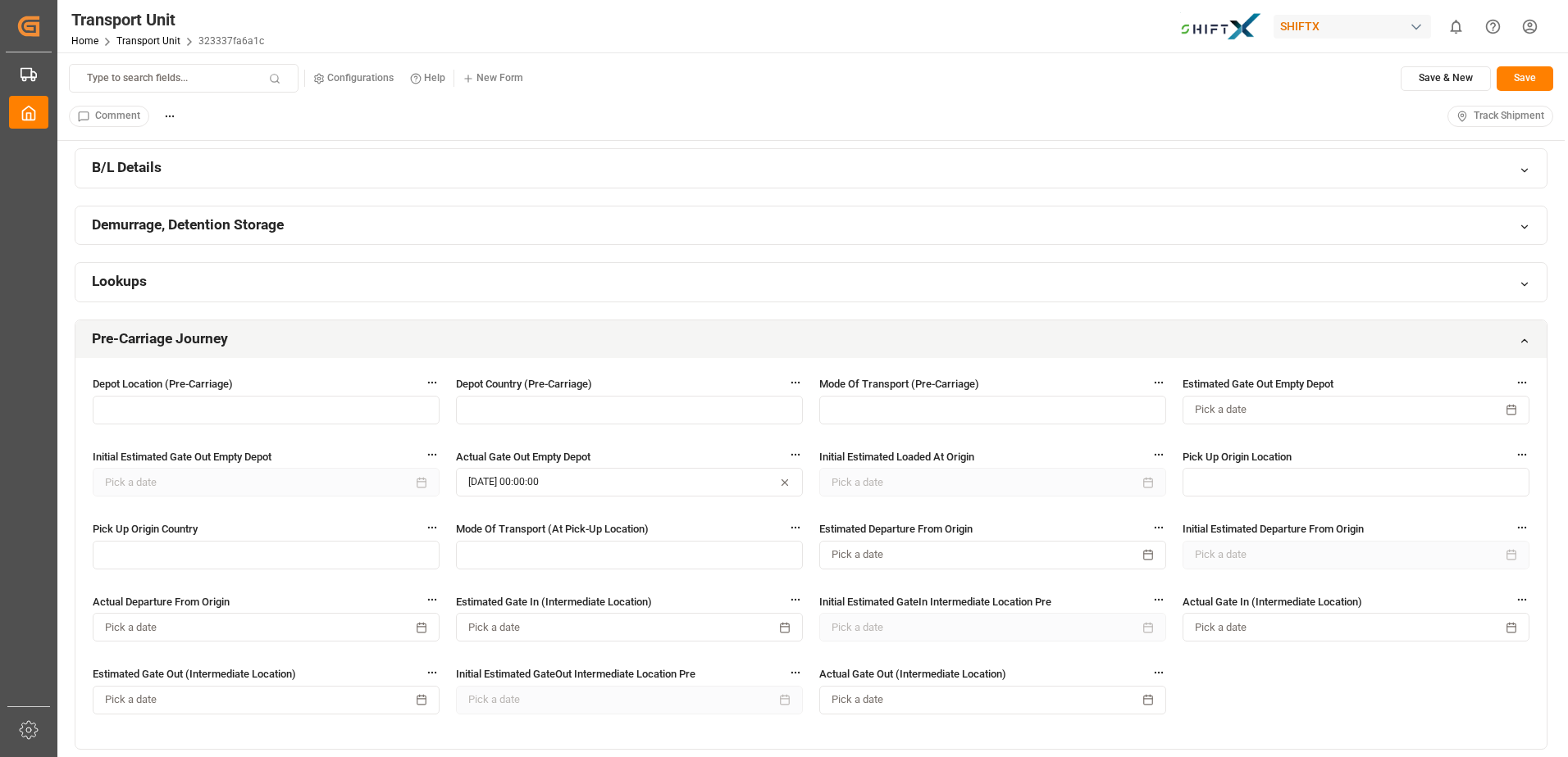
click at [180, 227] on h2 "Demurrage, Detention Storage" at bounding box center [188, 225] width 192 height 20
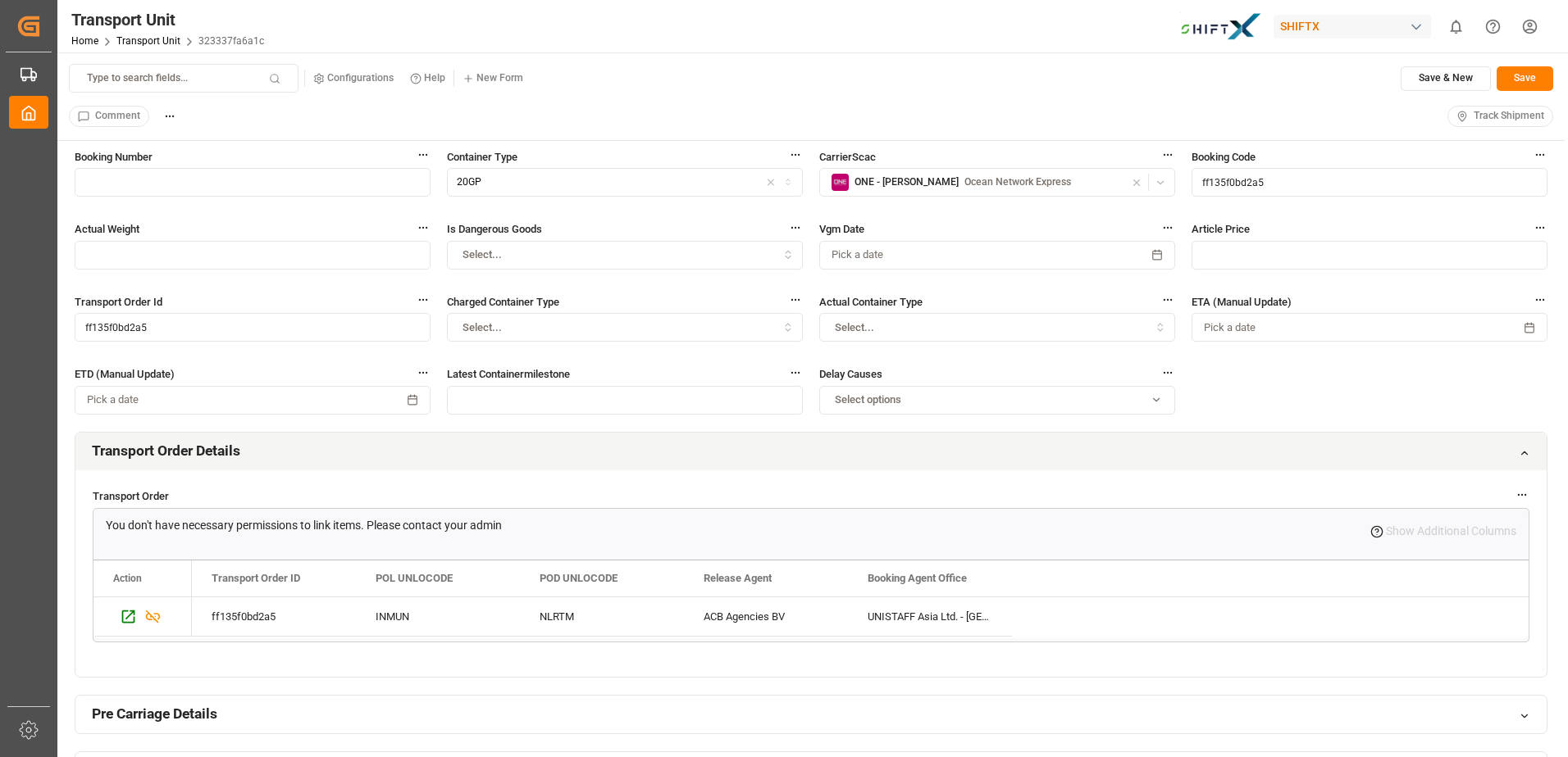
scroll to position [0, 0]
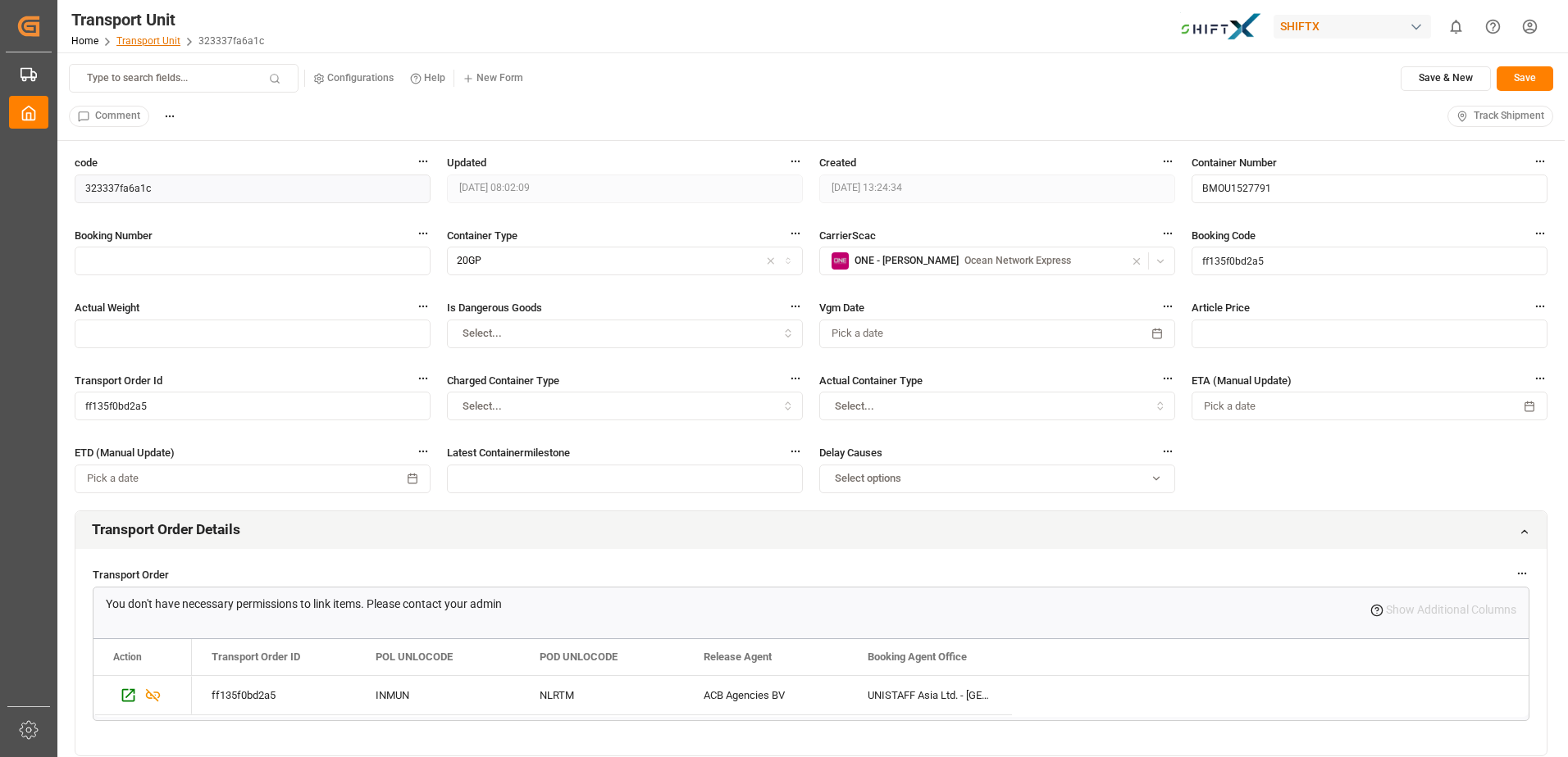
click at [155, 41] on link "Transport Unit" at bounding box center [148, 41] width 64 height 12
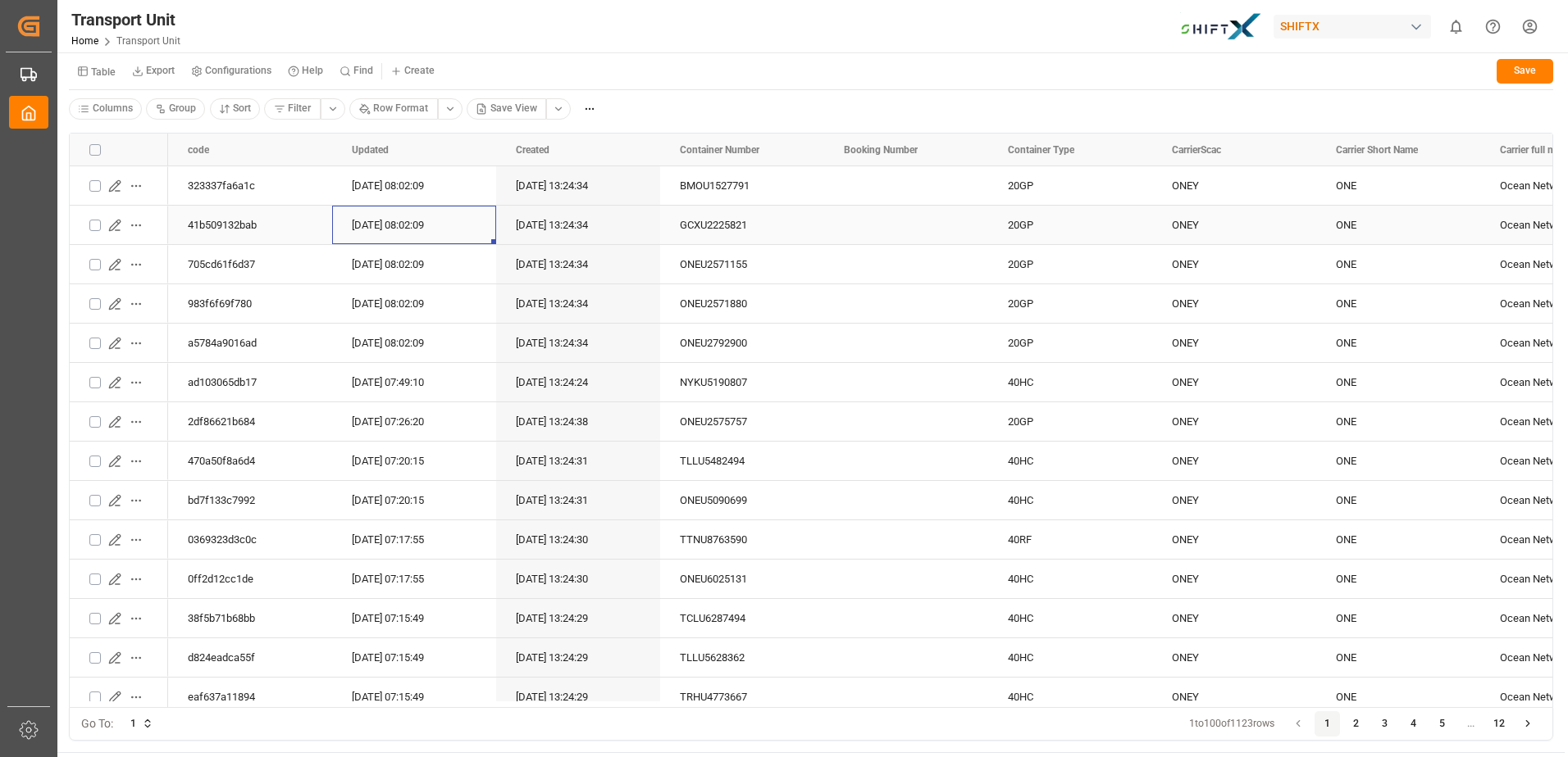
click at [442, 227] on div "[DATE] 08:02:09" at bounding box center [414, 225] width 164 height 39
click at [226, 221] on div "41b509132bab" at bounding box center [250, 225] width 164 height 39
click at [114, 226] on icon "Press SPACE to select this row." at bounding box center [115, 226] width 13 height 13
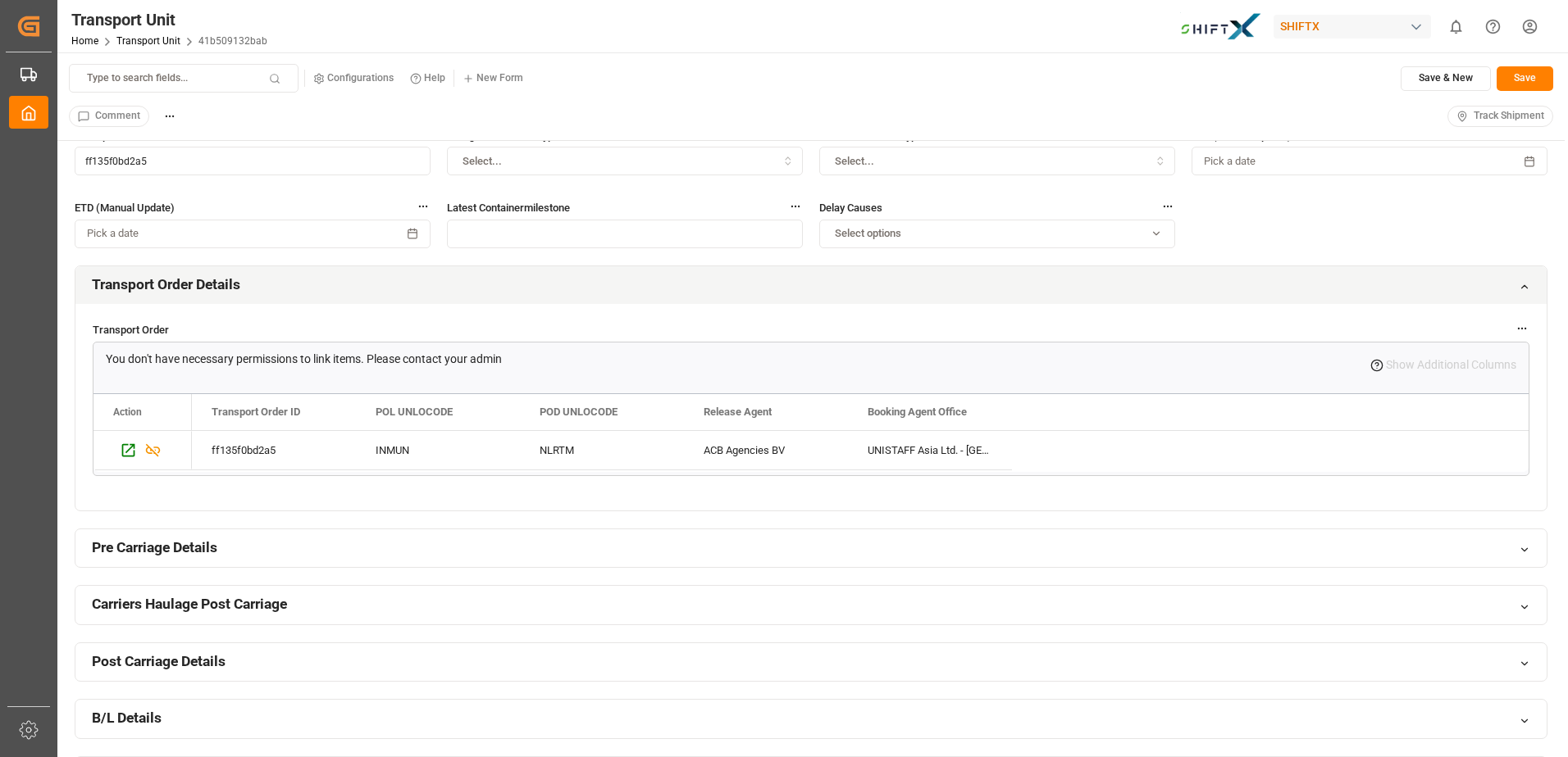
scroll to position [246, 0]
click at [189, 599] on h2 "Carriers Haulage Post Carriage" at bounding box center [190, 604] width 195 height 20
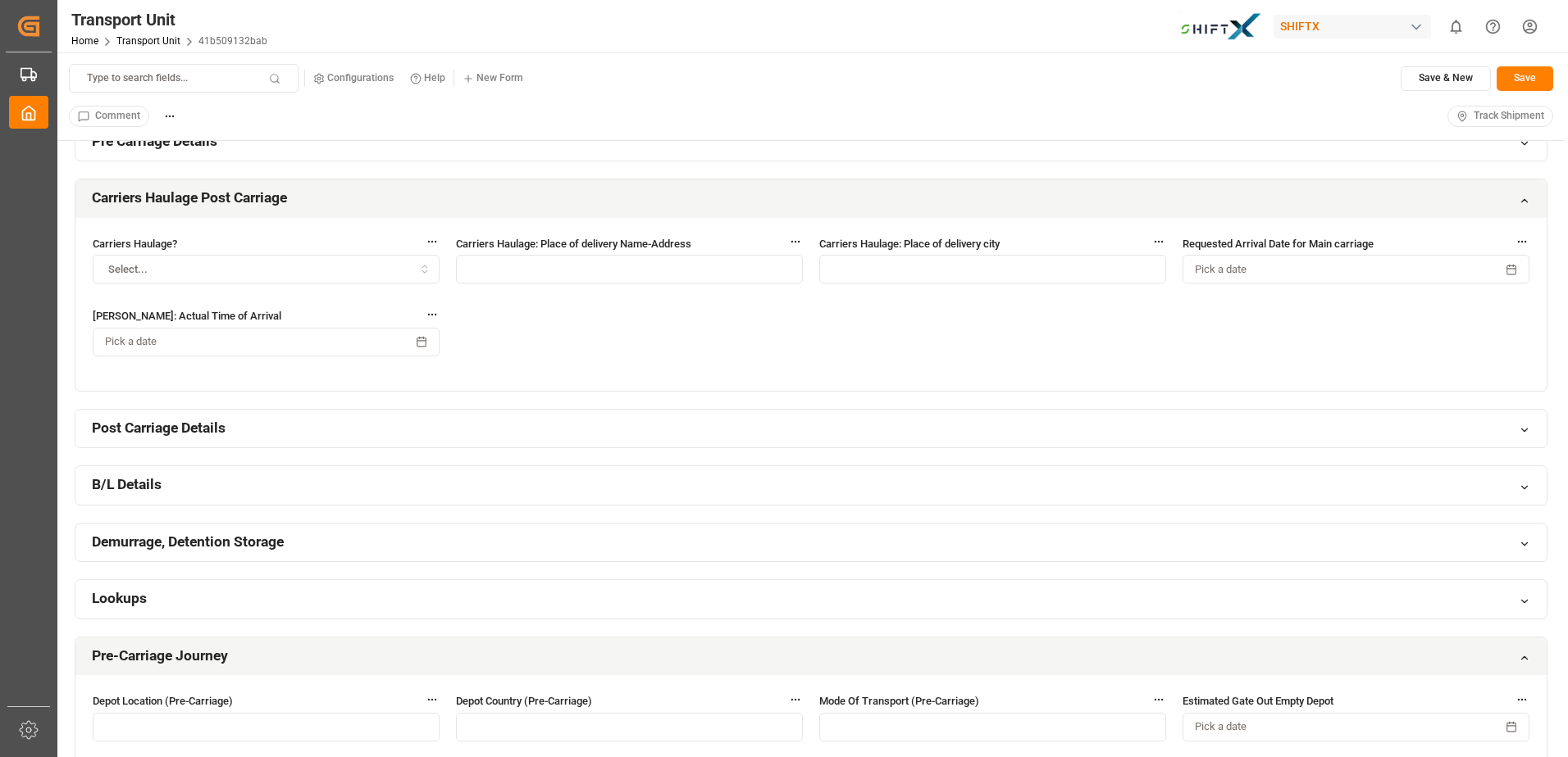
scroll to position [656, 0]
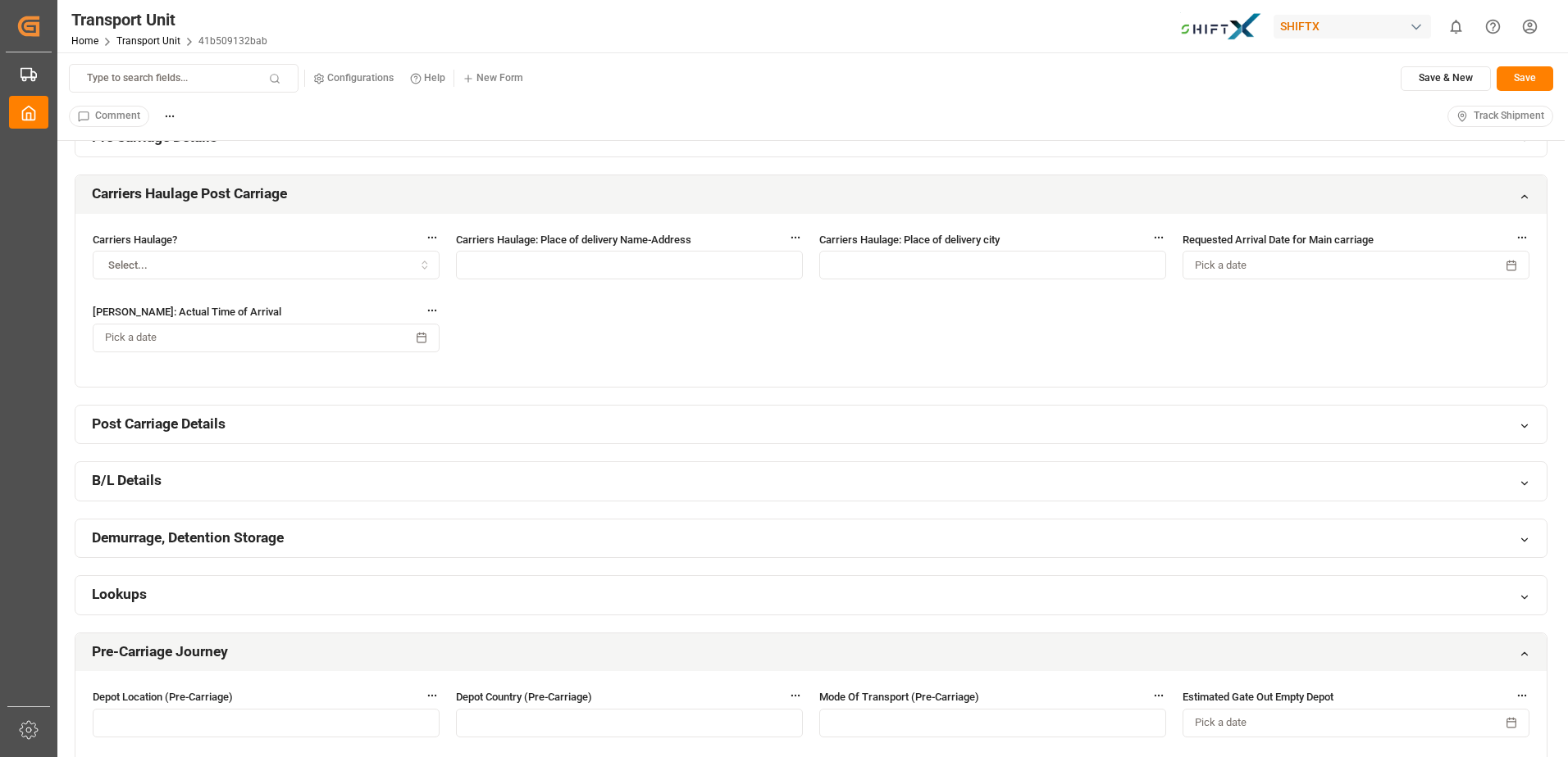
click at [136, 475] on h2 "B/L Details" at bounding box center [126, 481] width 70 height 20
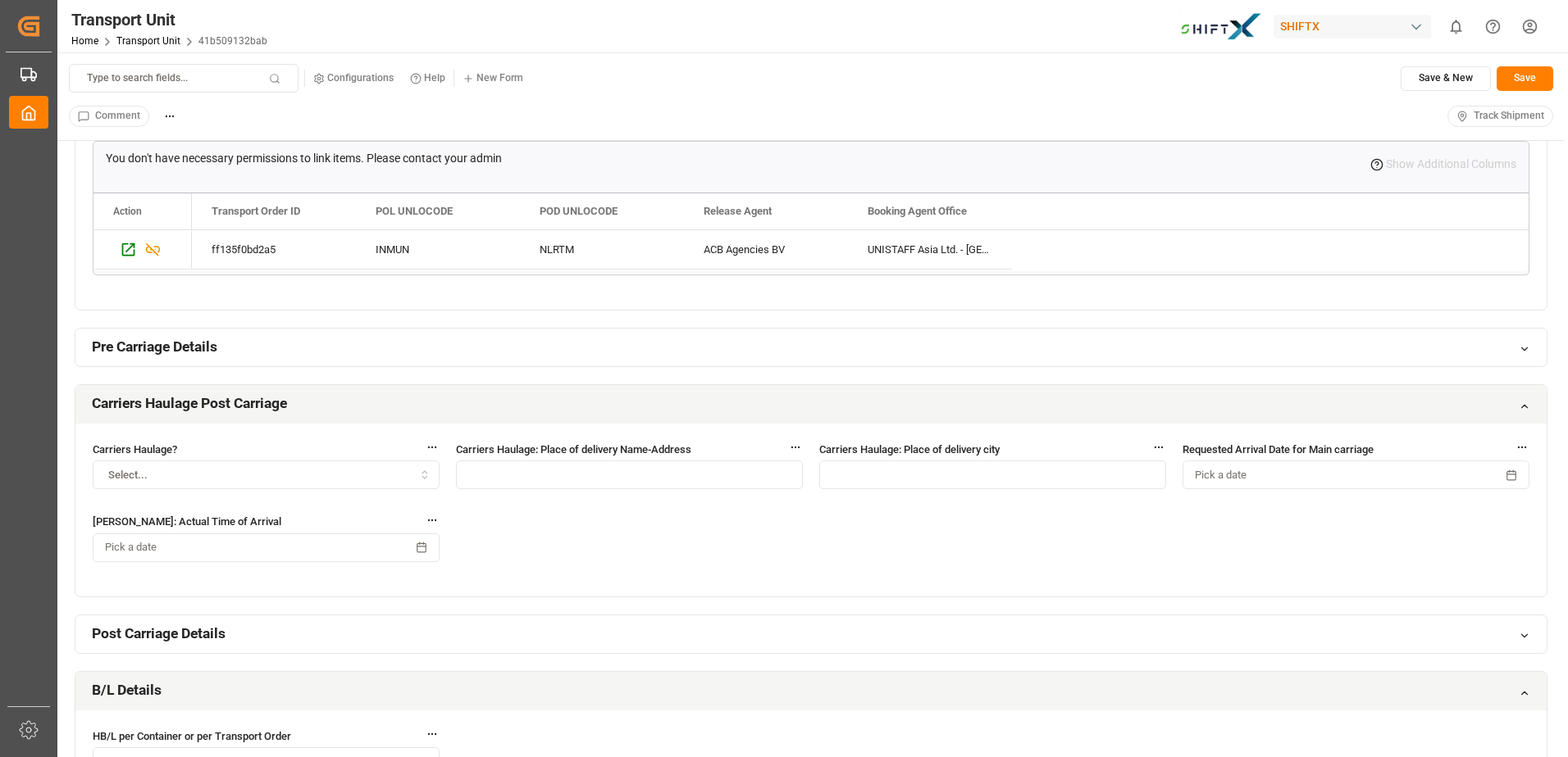
scroll to position [410, 0]
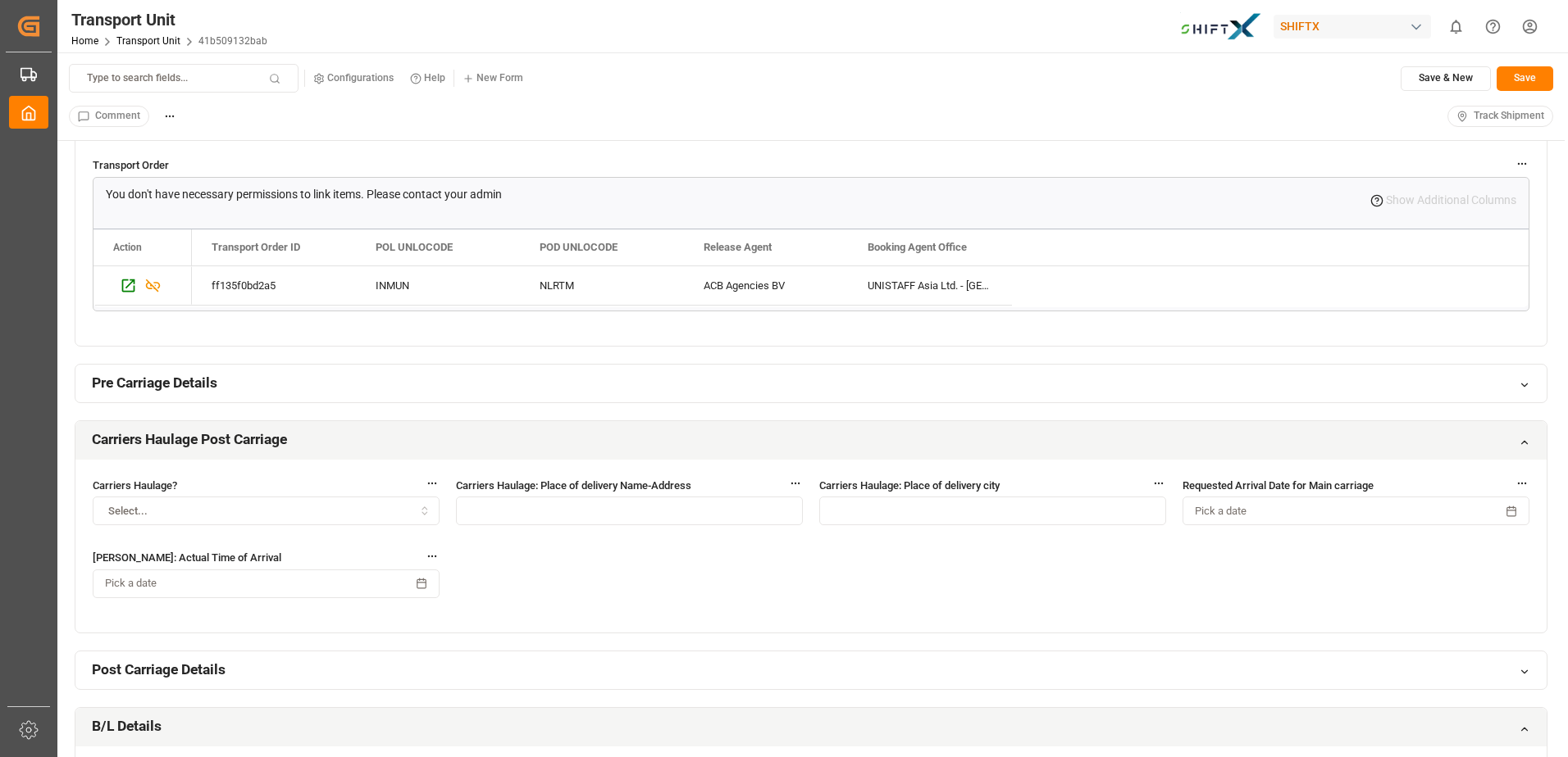
click at [184, 383] on h2 "Pre Carriage Details" at bounding box center [154, 383] width 126 height 20
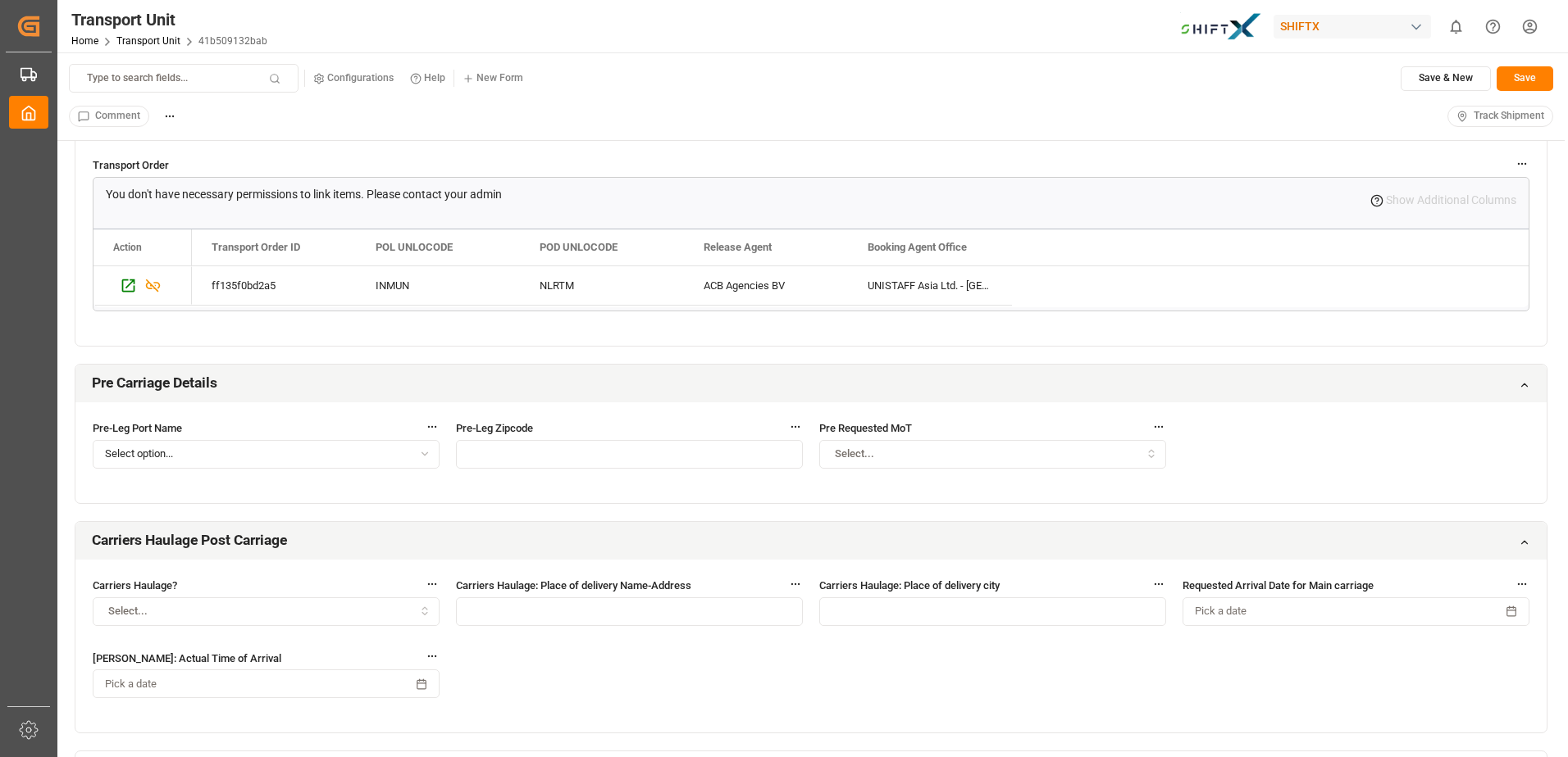
click at [187, 383] on h2 "Pre Carriage Details" at bounding box center [154, 383] width 126 height 20
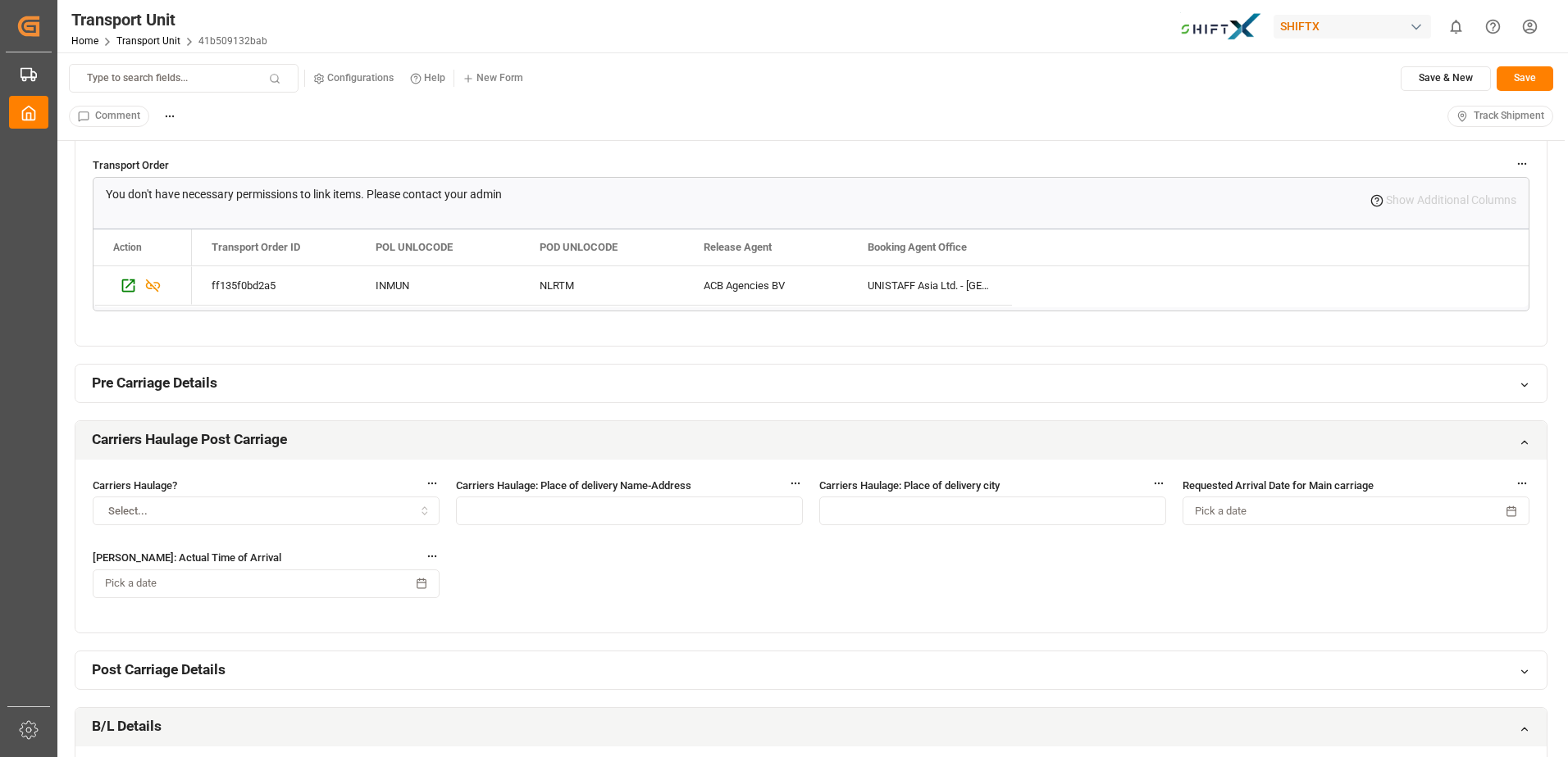
click at [113, 433] on h2 "Carriers Haulage Post Carriage" at bounding box center [190, 440] width 195 height 20
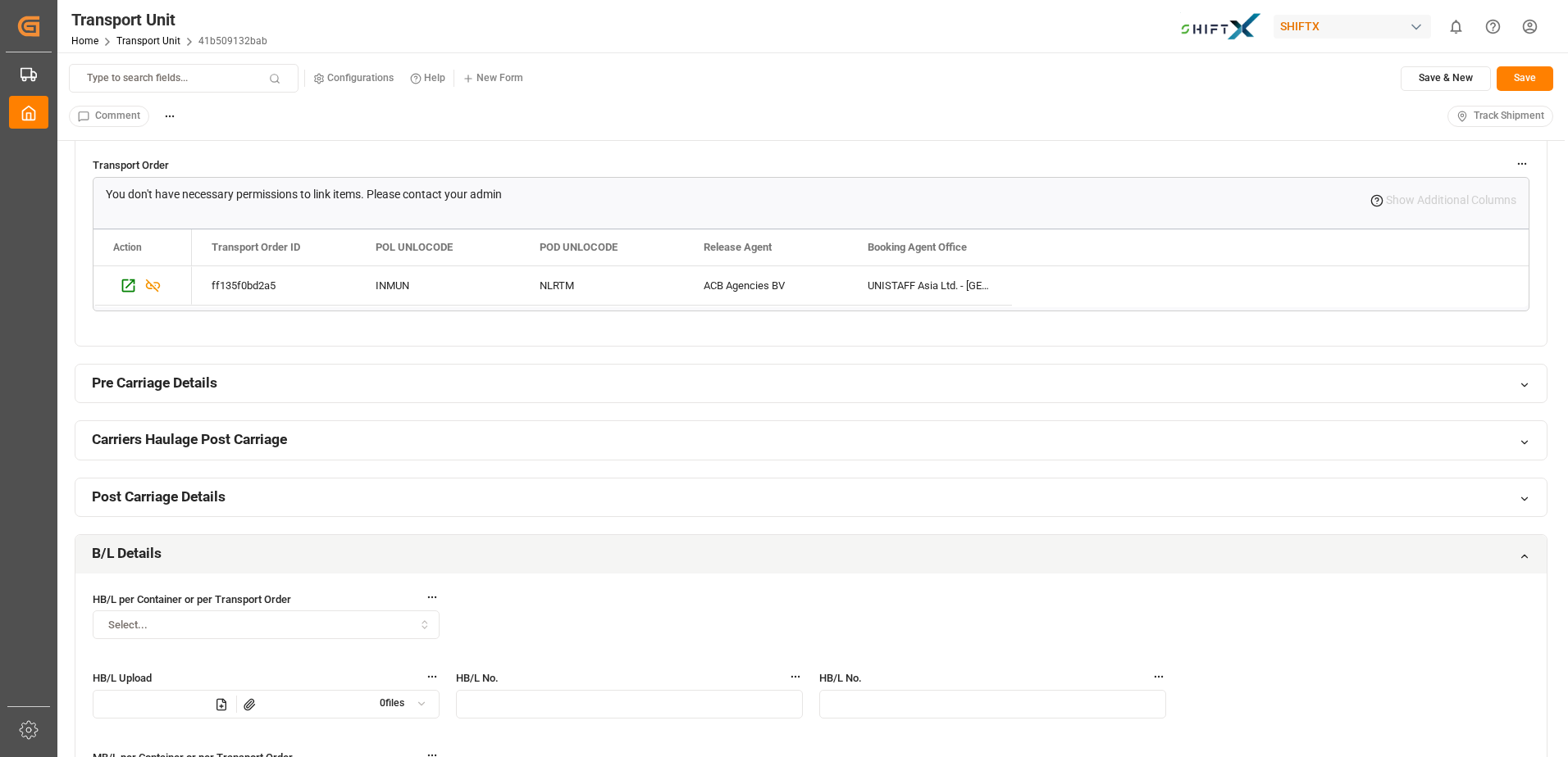
click at [128, 548] on h2 "B/L Details" at bounding box center [126, 553] width 70 height 20
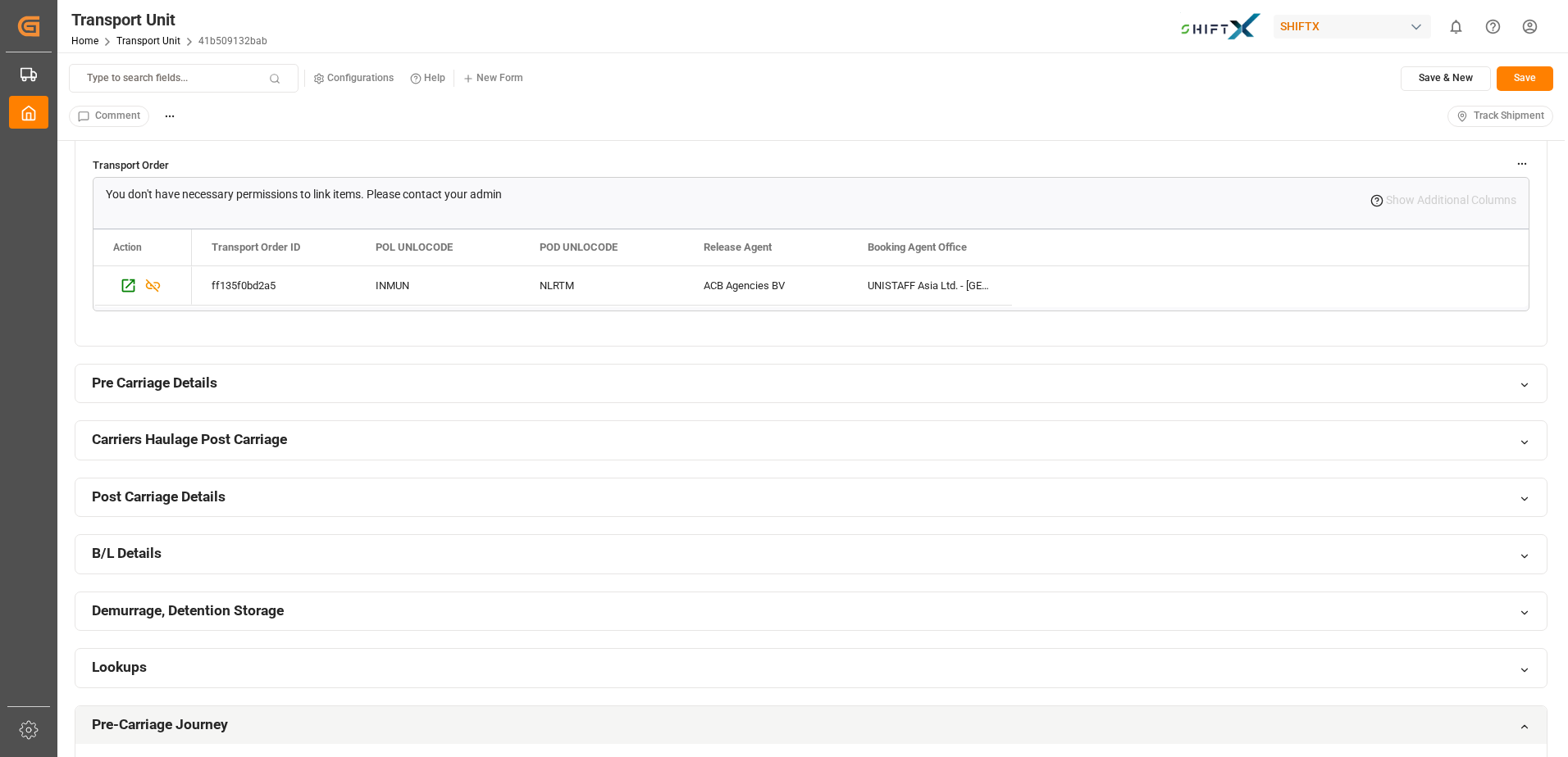
scroll to position [164, 0]
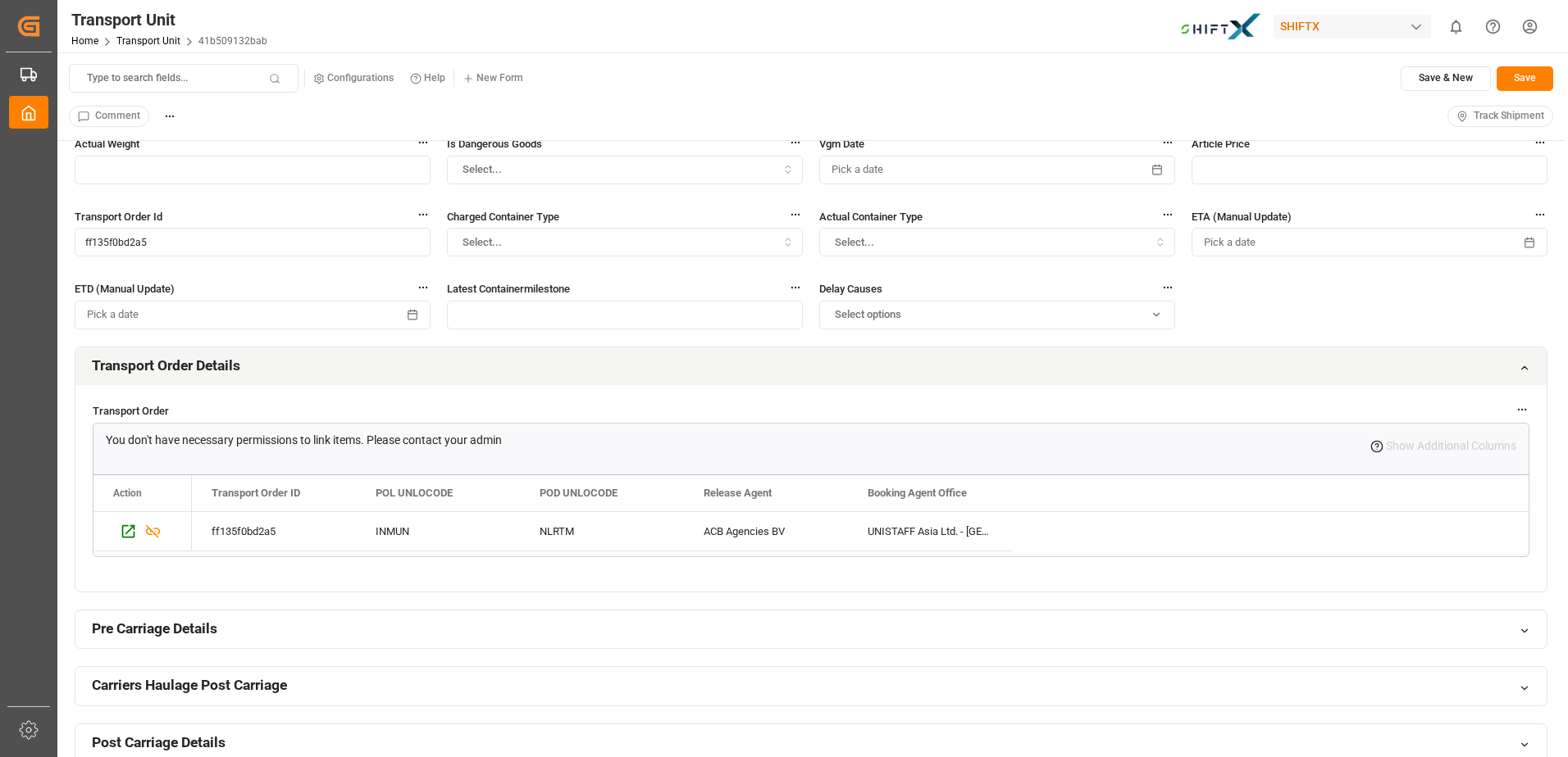
click at [173, 360] on h2 "Transport Order Details" at bounding box center [166, 365] width 148 height 20
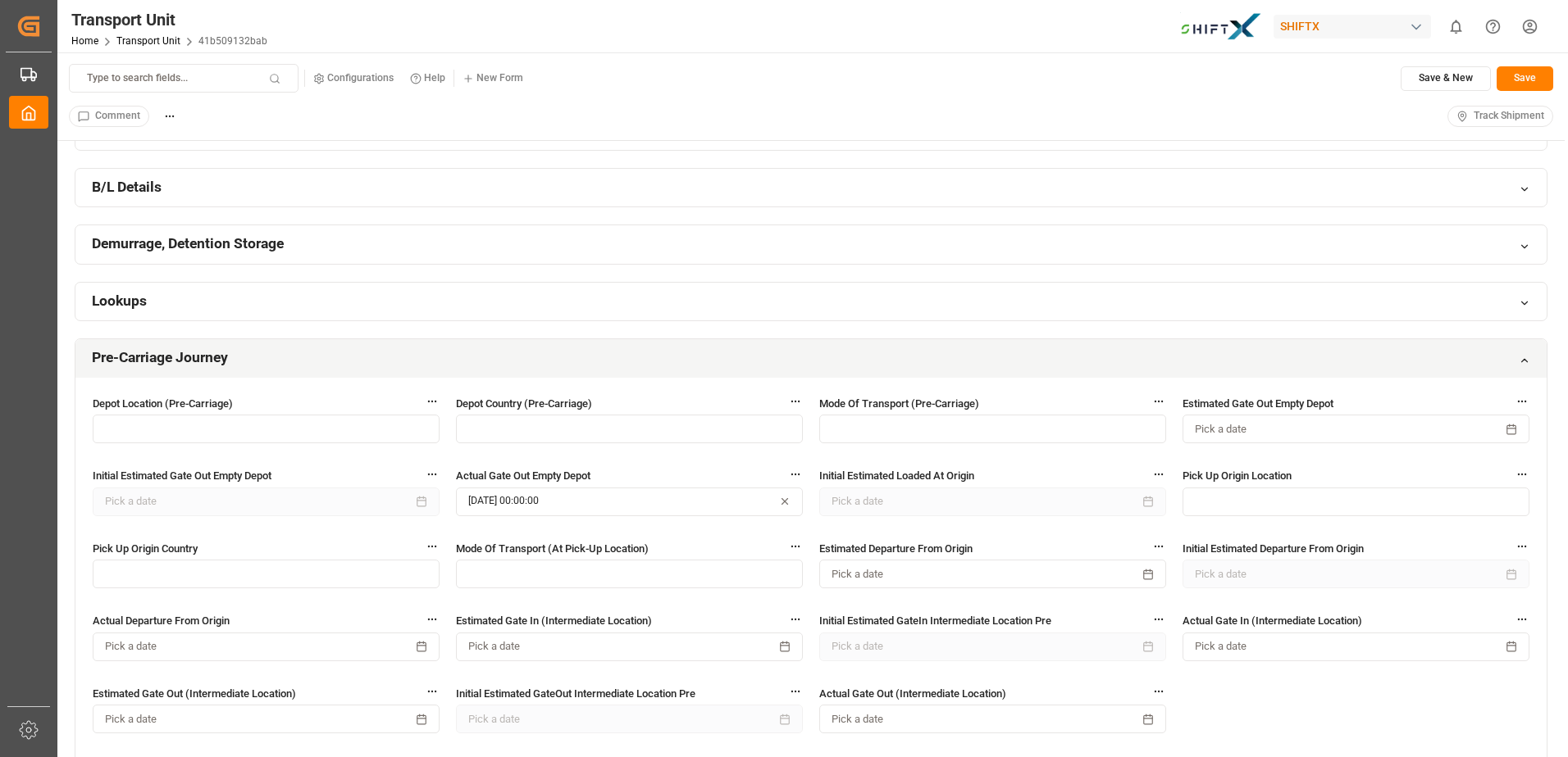
scroll to position [573, 0]
click at [118, 349] on h2 "Pre-Carriage Journey" at bounding box center [160, 355] width 136 height 20
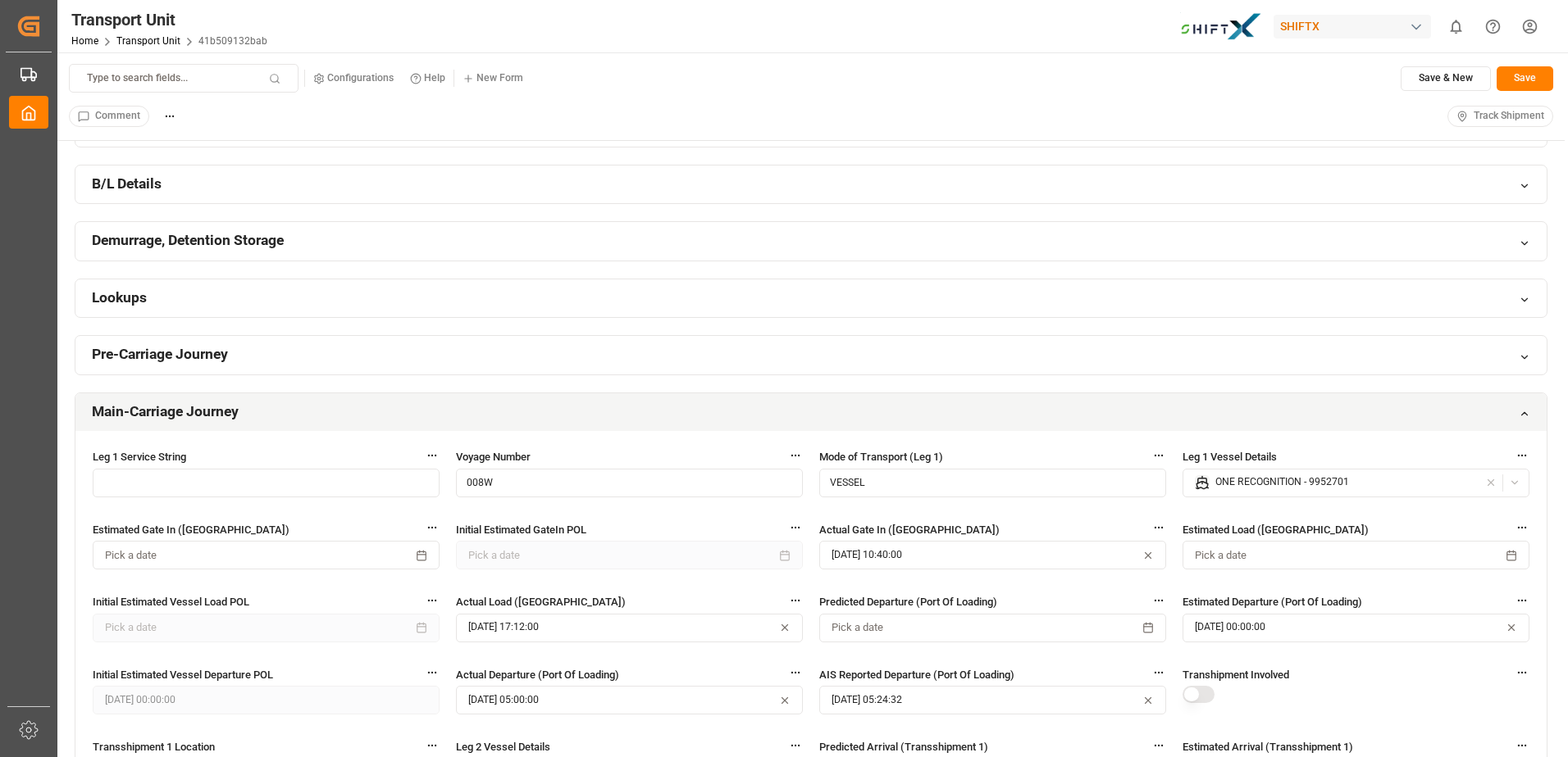
click at [197, 407] on h2 "Main-Carriage Journey" at bounding box center [165, 412] width 147 height 20
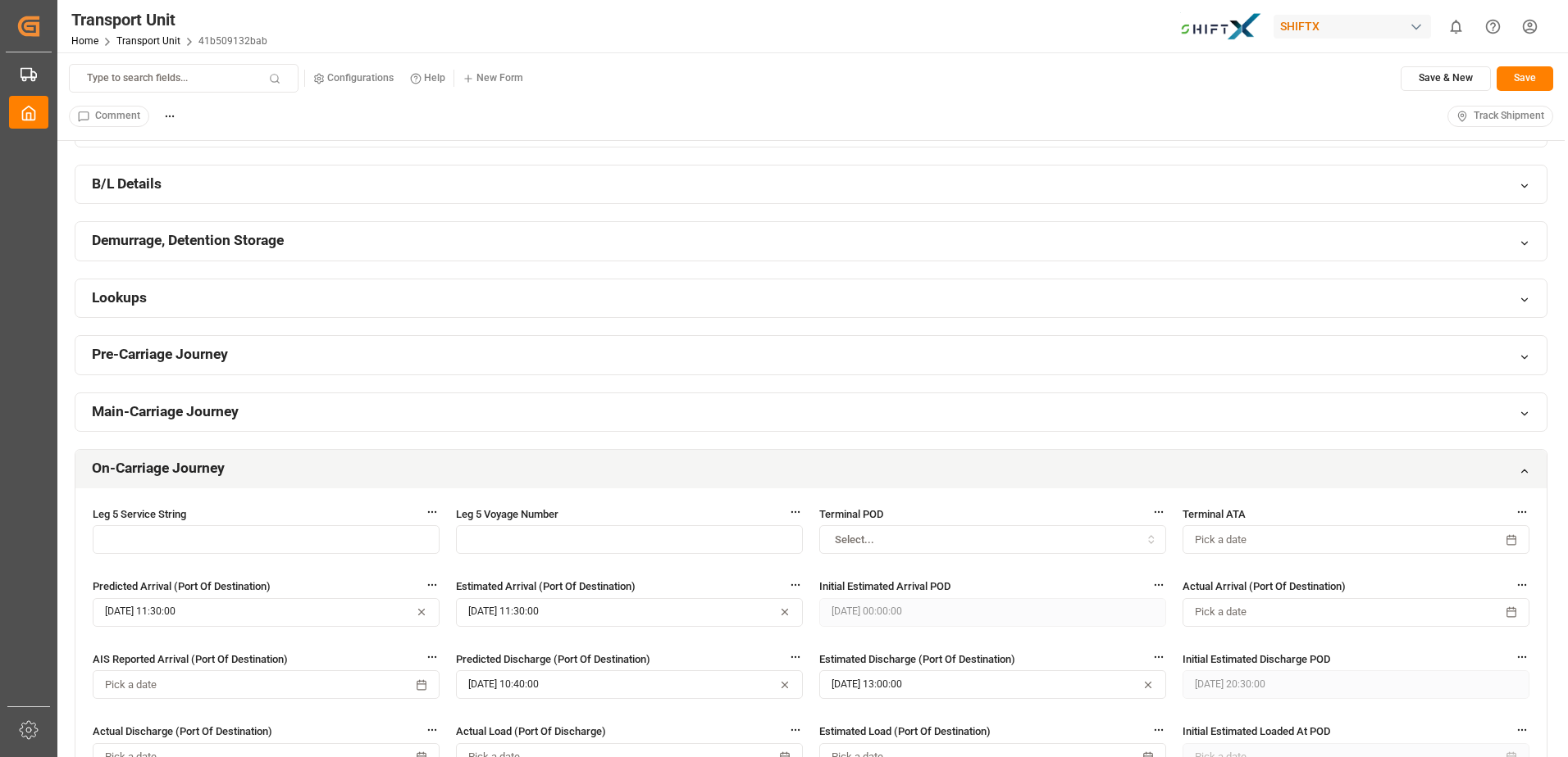
click at [211, 463] on h2 "On-Carriage Journey" at bounding box center [158, 468] width 133 height 20
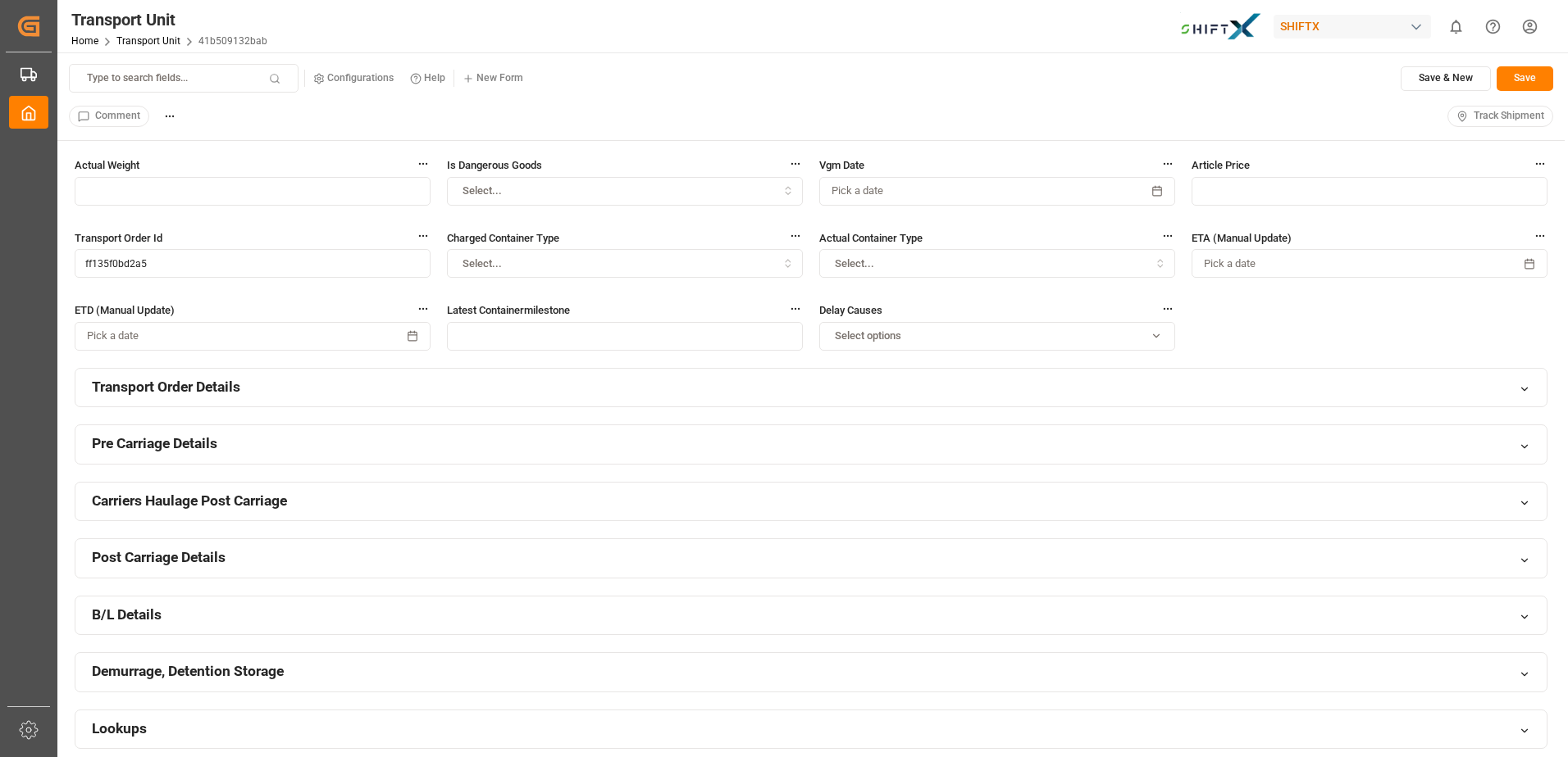
scroll to position [0, 0]
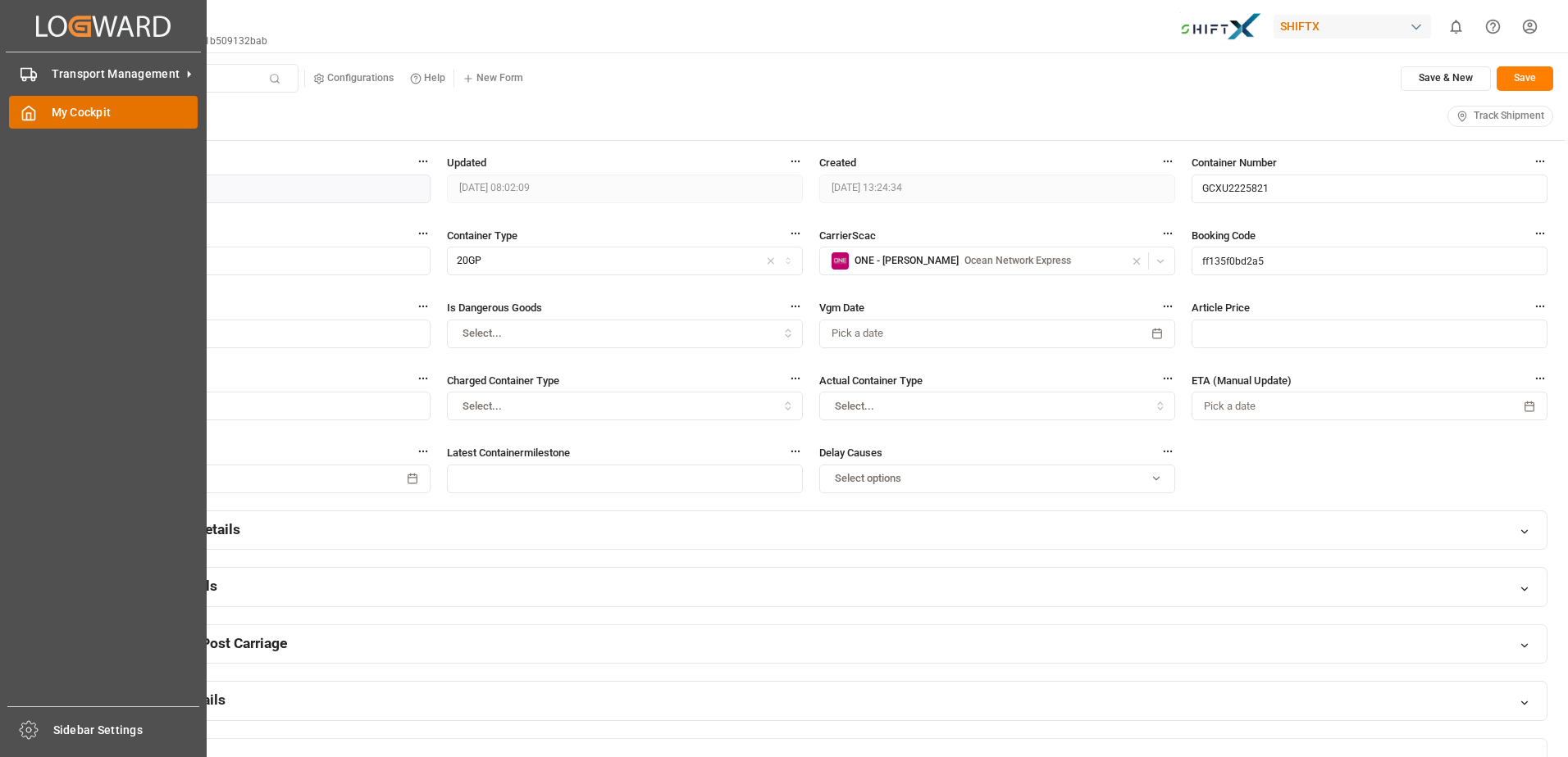
click at [63, 115] on span "My Cockpit" at bounding box center [125, 113] width 147 height 17
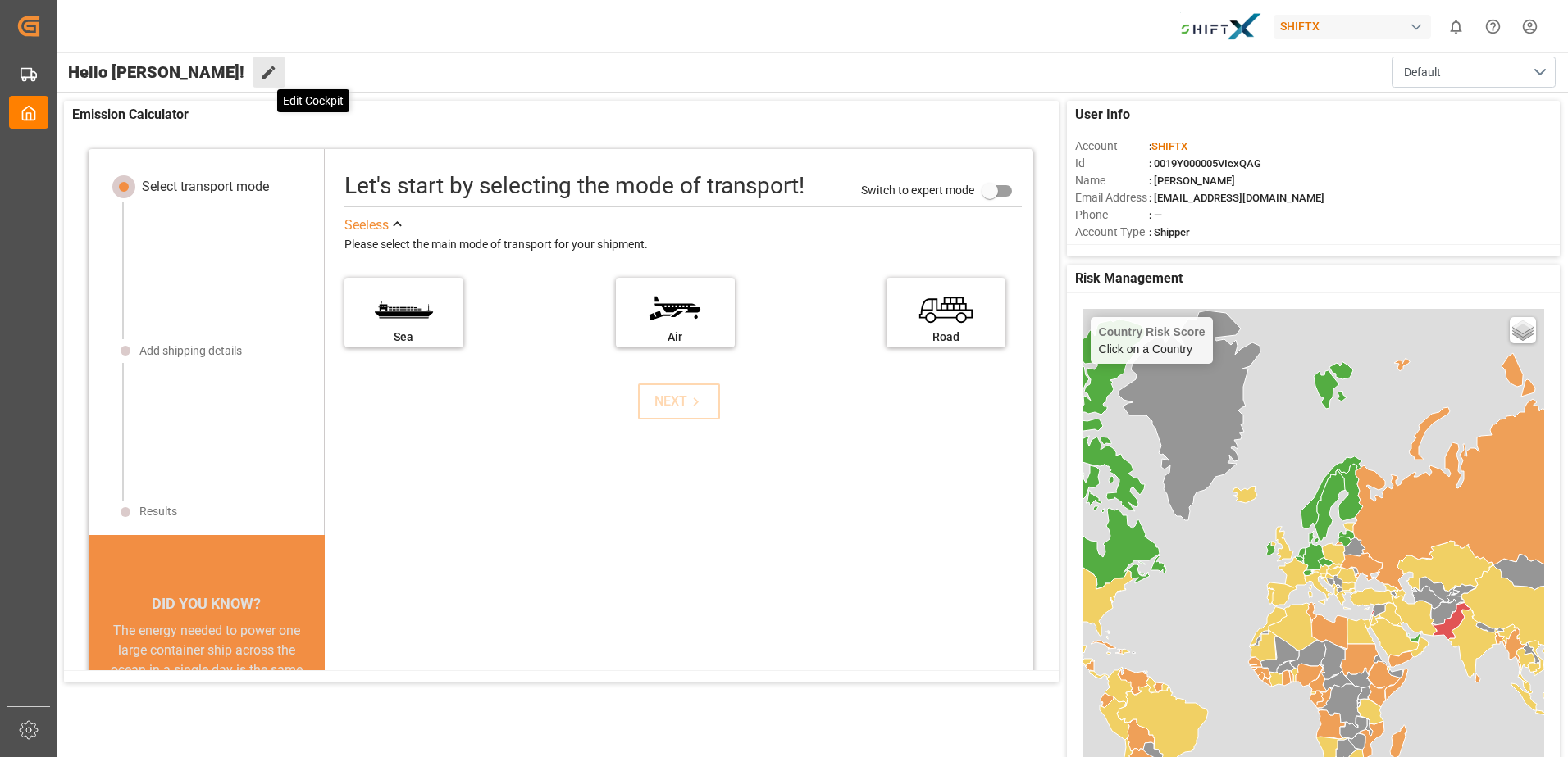
click at [260, 72] on icon at bounding box center [269, 72] width 17 height 17
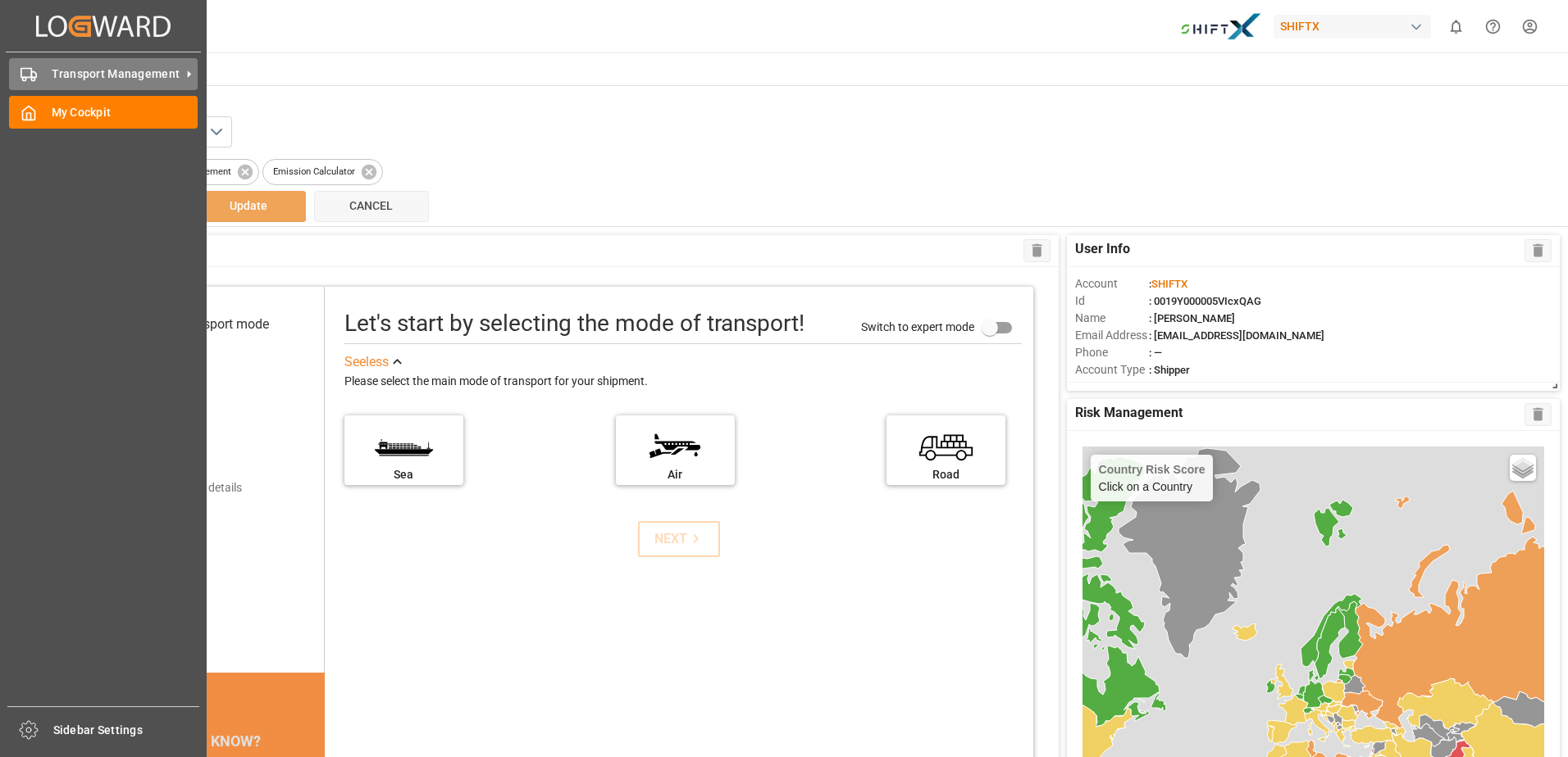
click at [26, 70] on icon at bounding box center [28, 74] width 16 height 16
